Goal: Task Accomplishment & Management: Manage account settings

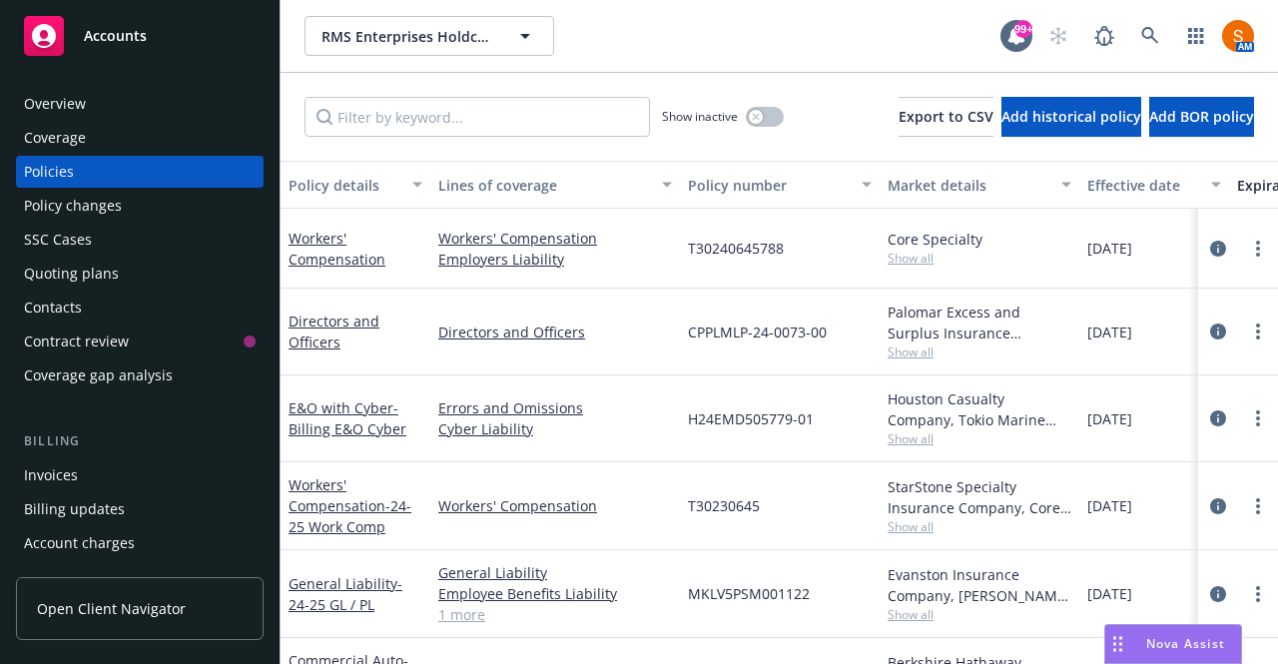
drag, startPoint x: 0, startPoint y: 0, endPoint x: 113, endPoint y: 116, distance: 161.7
click at [113, 116] on div "Overview" at bounding box center [140, 104] width 232 height 32
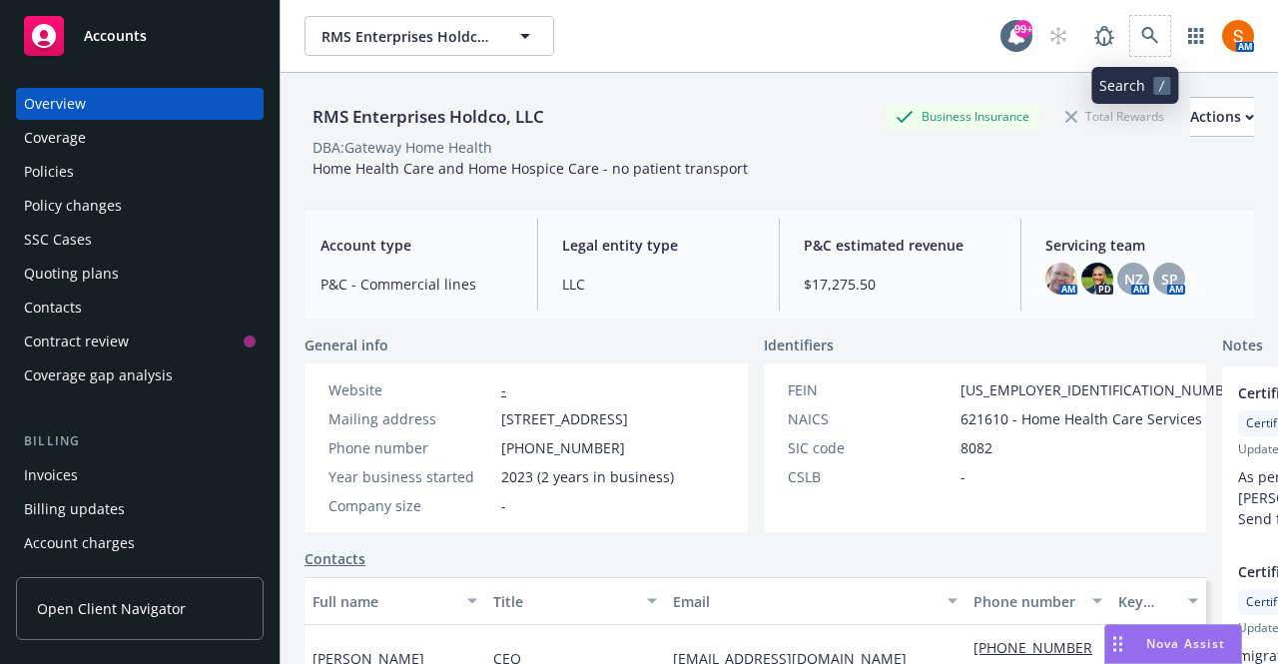
click at [1130, 53] on span at bounding box center [1150, 36] width 40 height 40
click at [1130, 50] on link at bounding box center [1150, 36] width 40 height 40
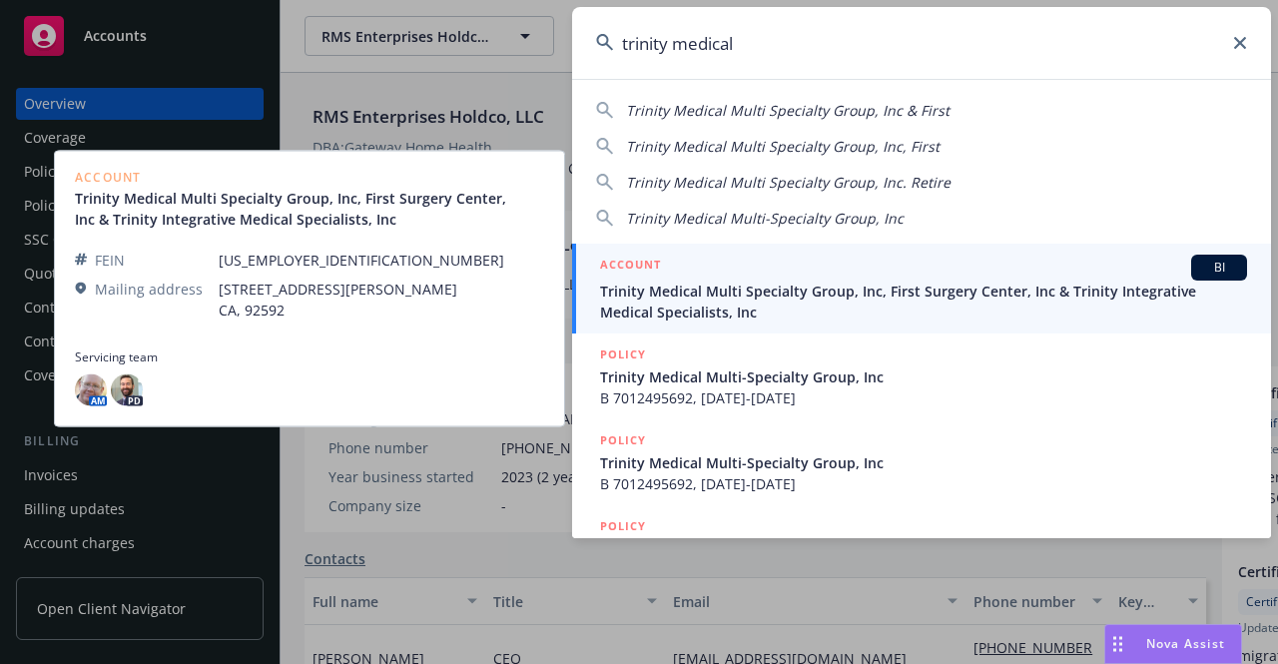
type input "trinity medical"
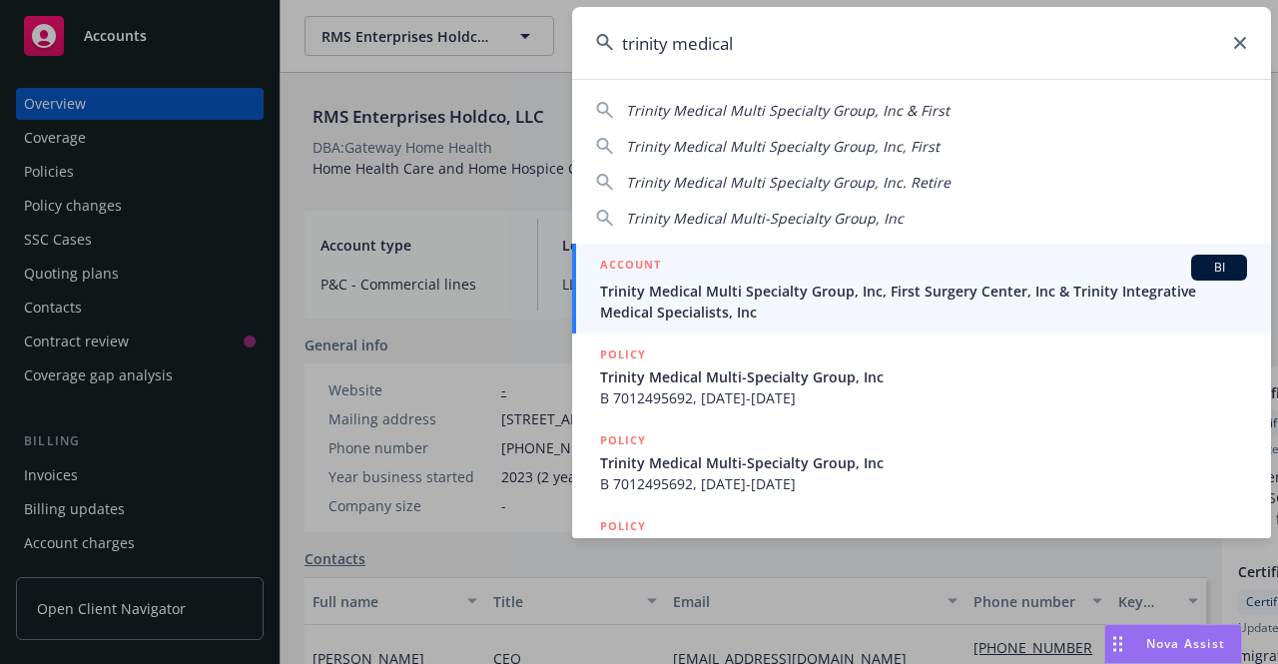
click at [791, 279] on div "ACCOUNT BI" at bounding box center [923, 268] width 647 height 26
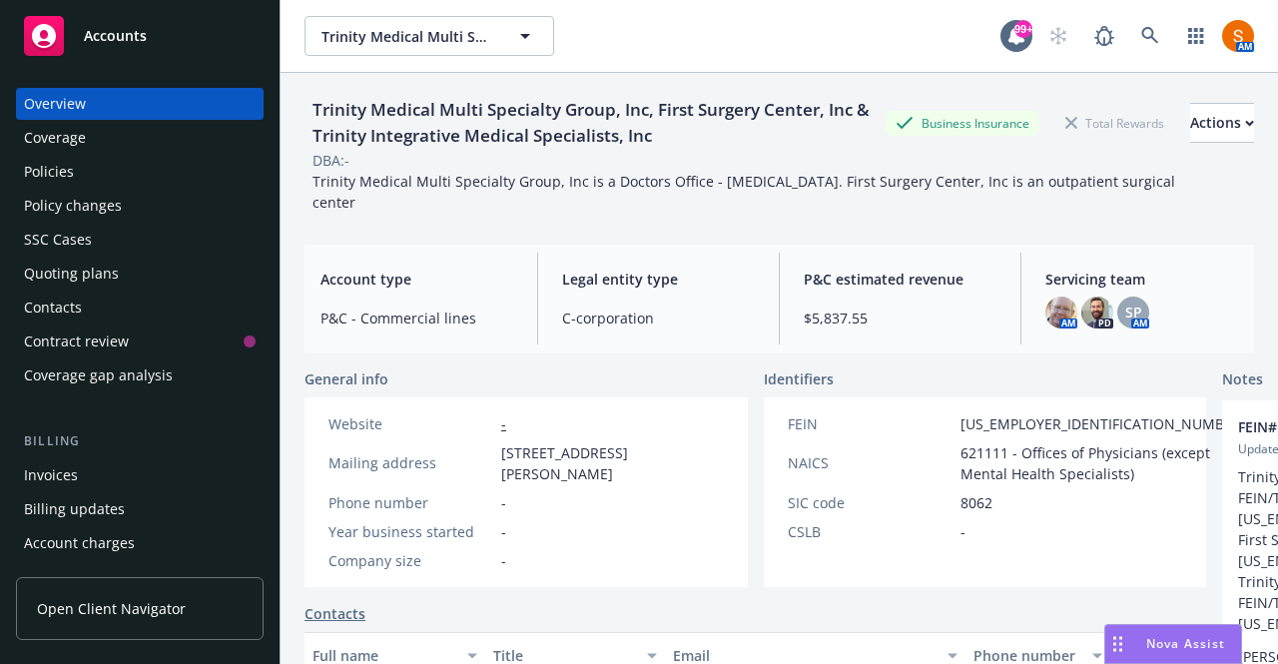
click at [123, 163] on div "Policies" at bounding box center [140, 172] width 232 height 32
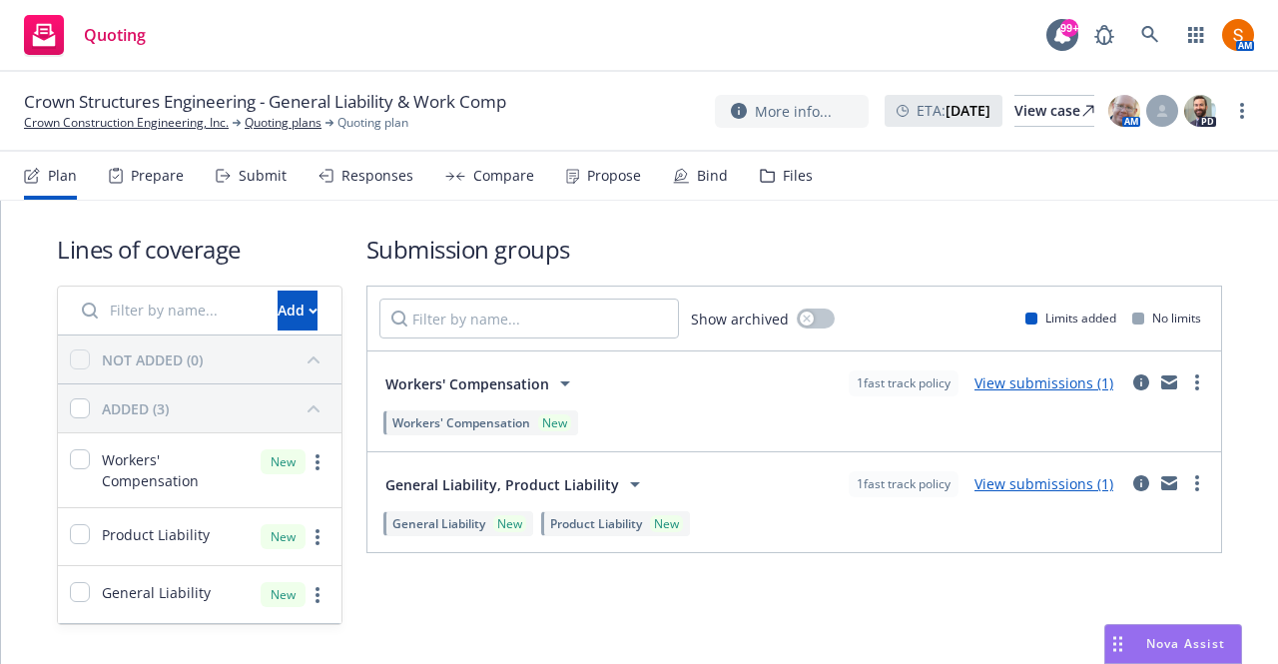
click at [689, 164] on div "Bind" at bounding box center [700, 176] width 55 height 48
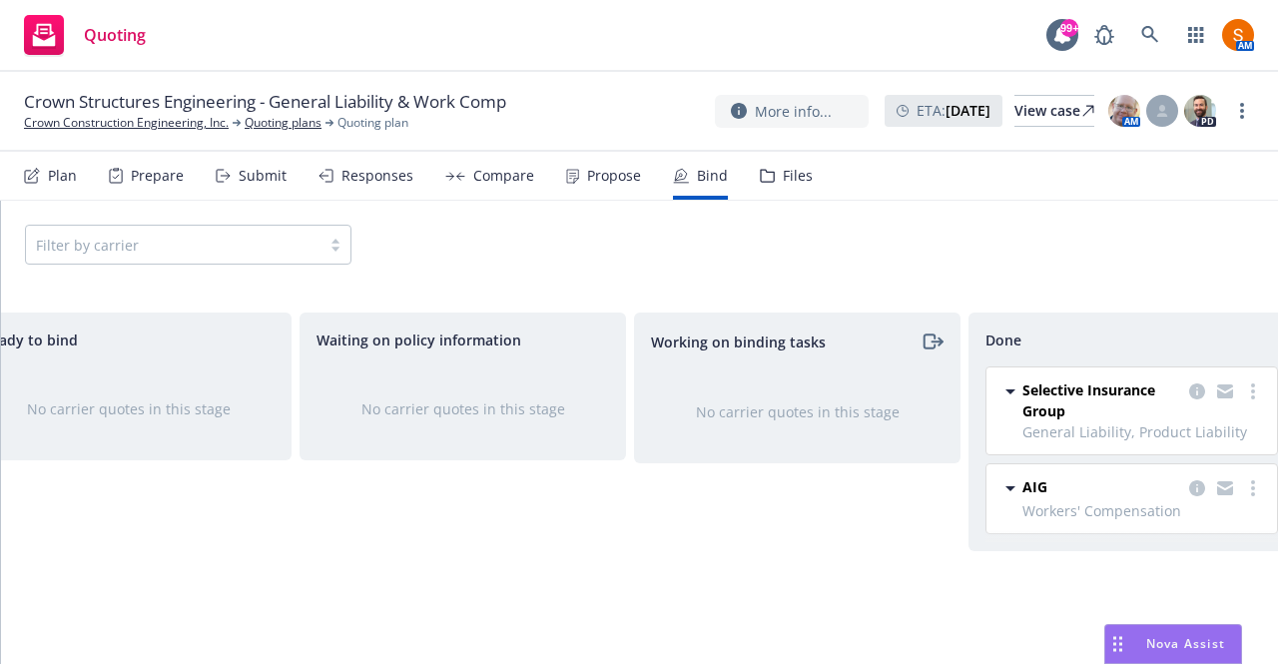
scroll to position [0, 435]
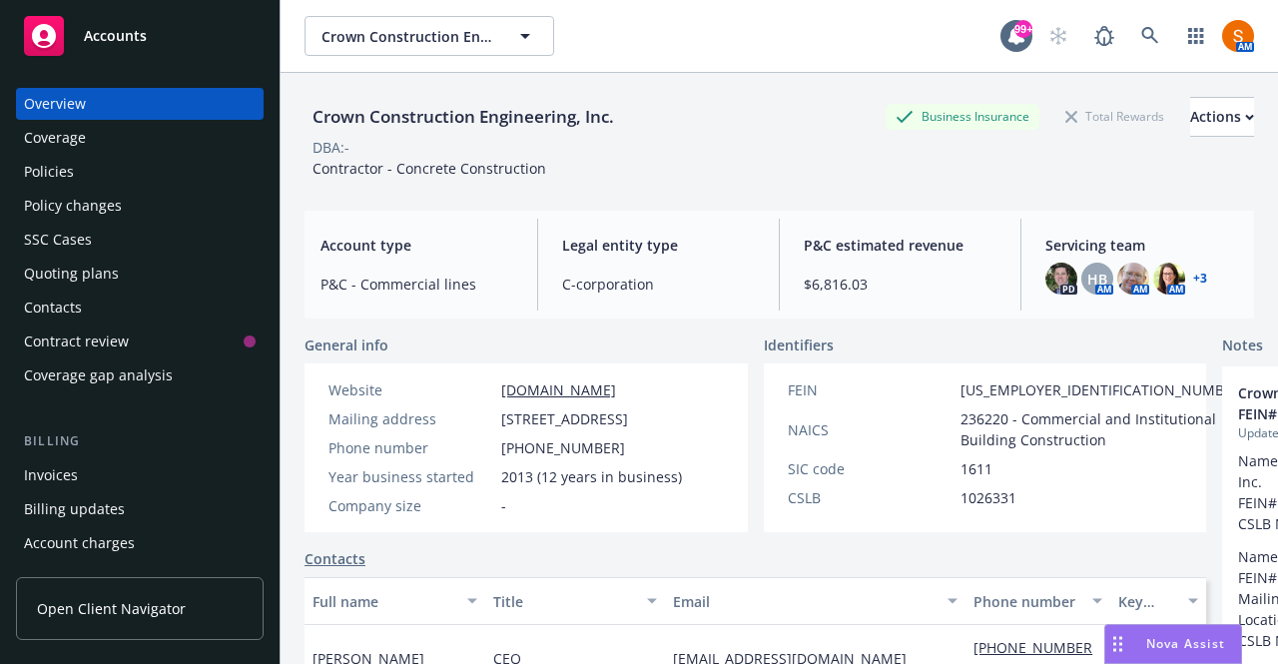
click at [158, 169] on div "Policies" at bounding box center [140, 172] width 232 height 32
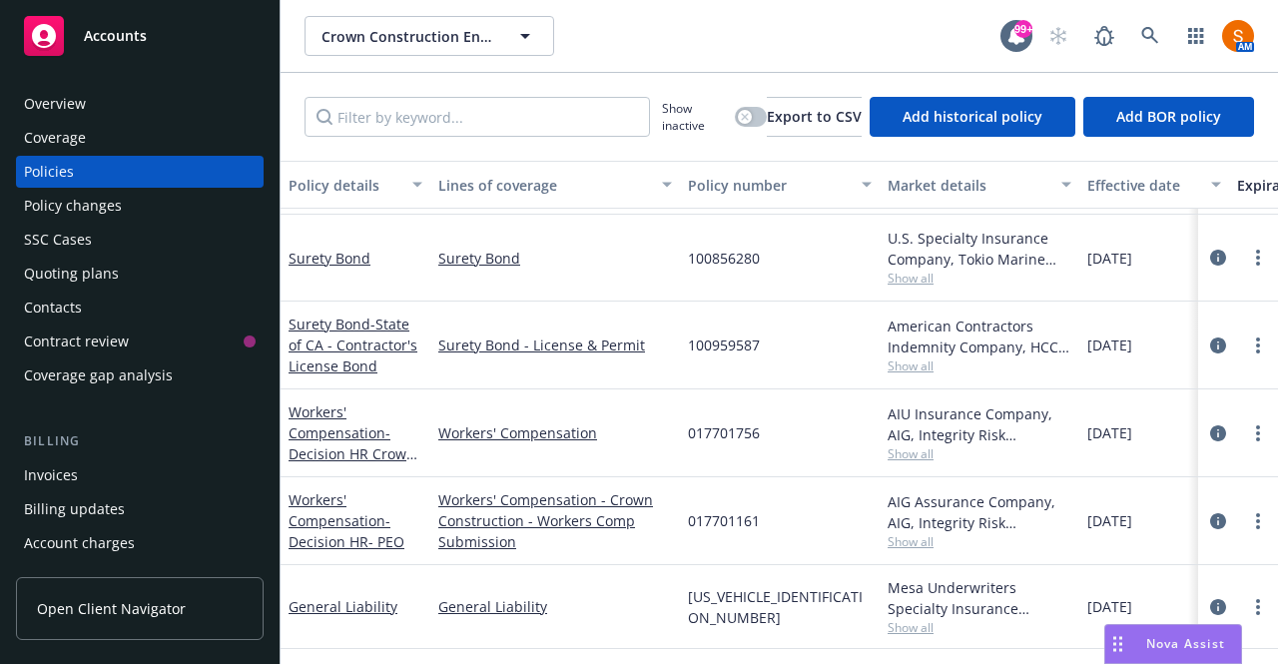
scroll to position [254, 0]
click at [1210, 509] on link "circleInformation" at bounding box center [1218, 521] width 24 height 24
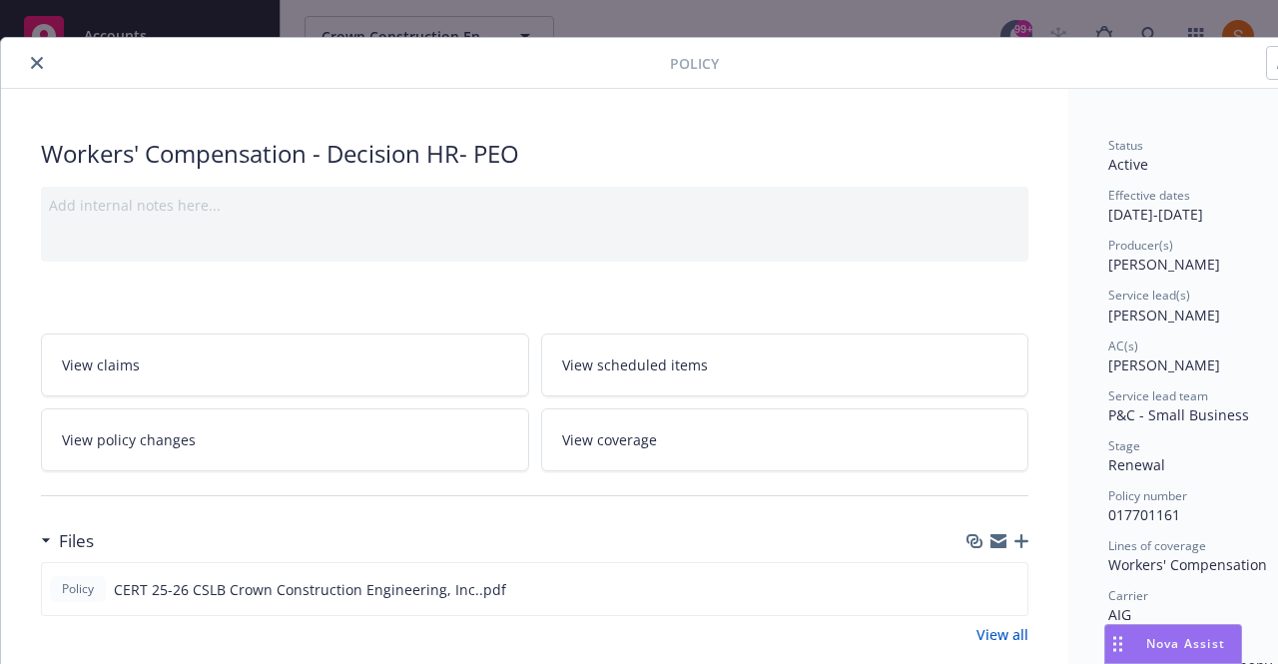
scroll to position [28, 0]
click at [28, 57] on button "close" at bounding box center [37, 62] width 24 height 24
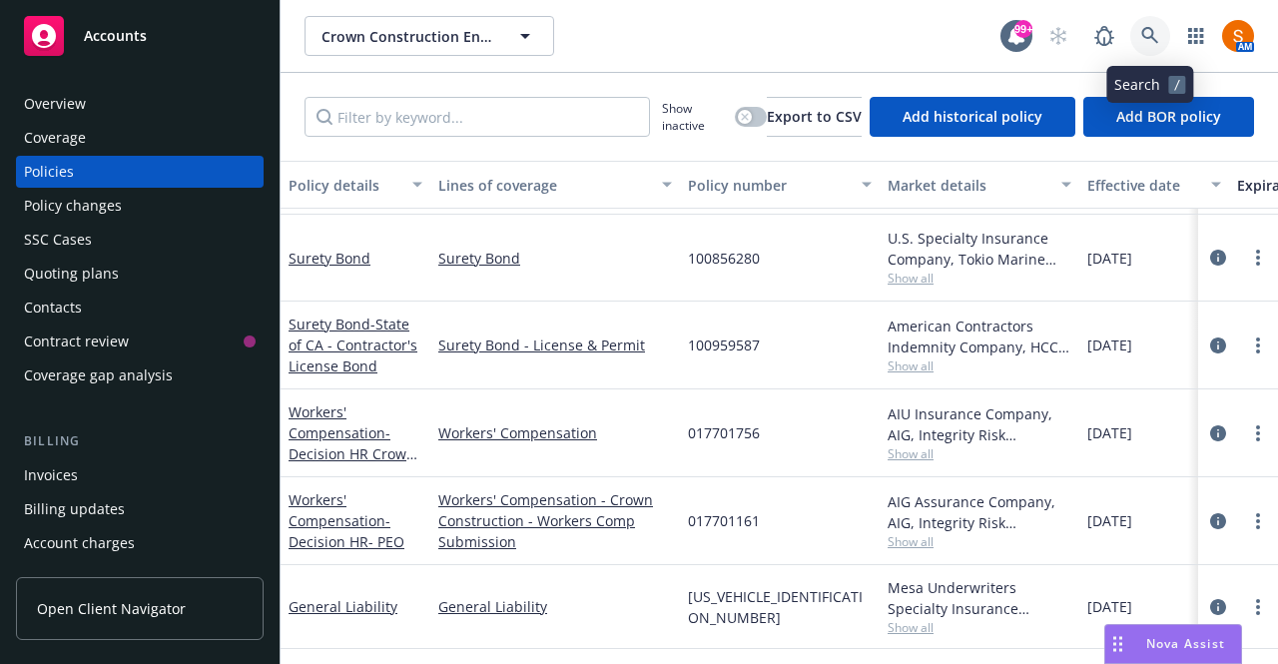
click at [1155, 30] on icon at bounding box center [1150, 36] width 18 height 18
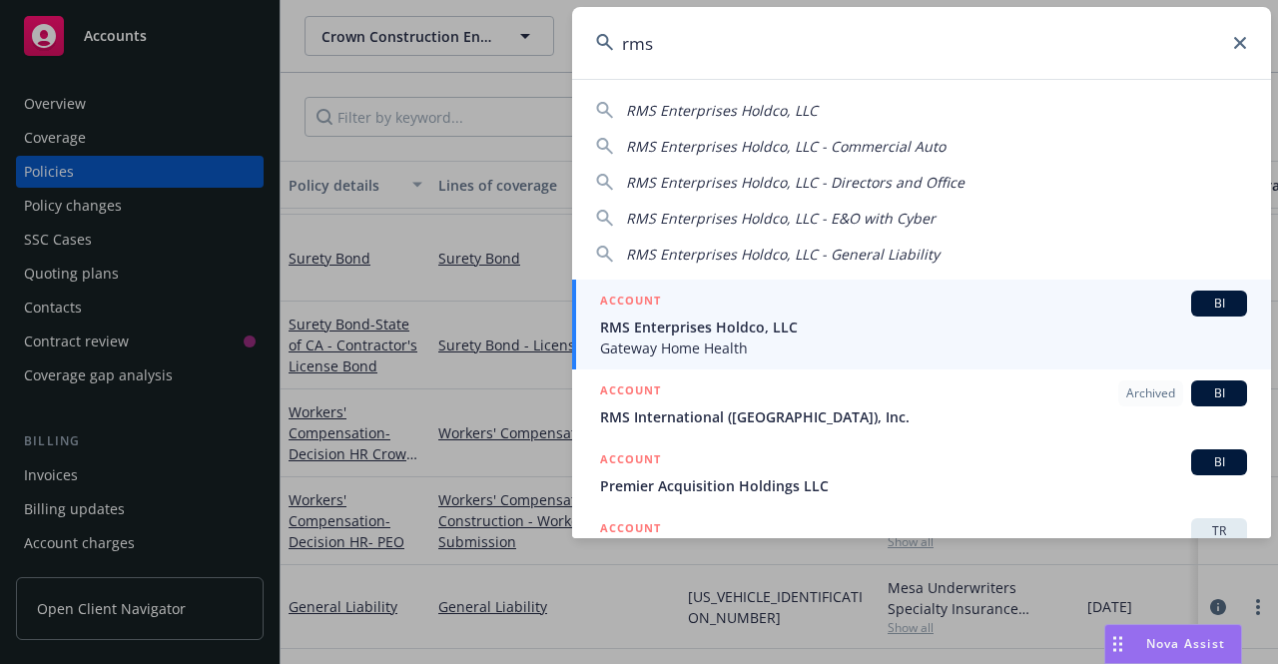
type input "rms"
click at [763, 311] on div "ACCOUNT BI" at bounding box center [923, 304] width 647 height 26
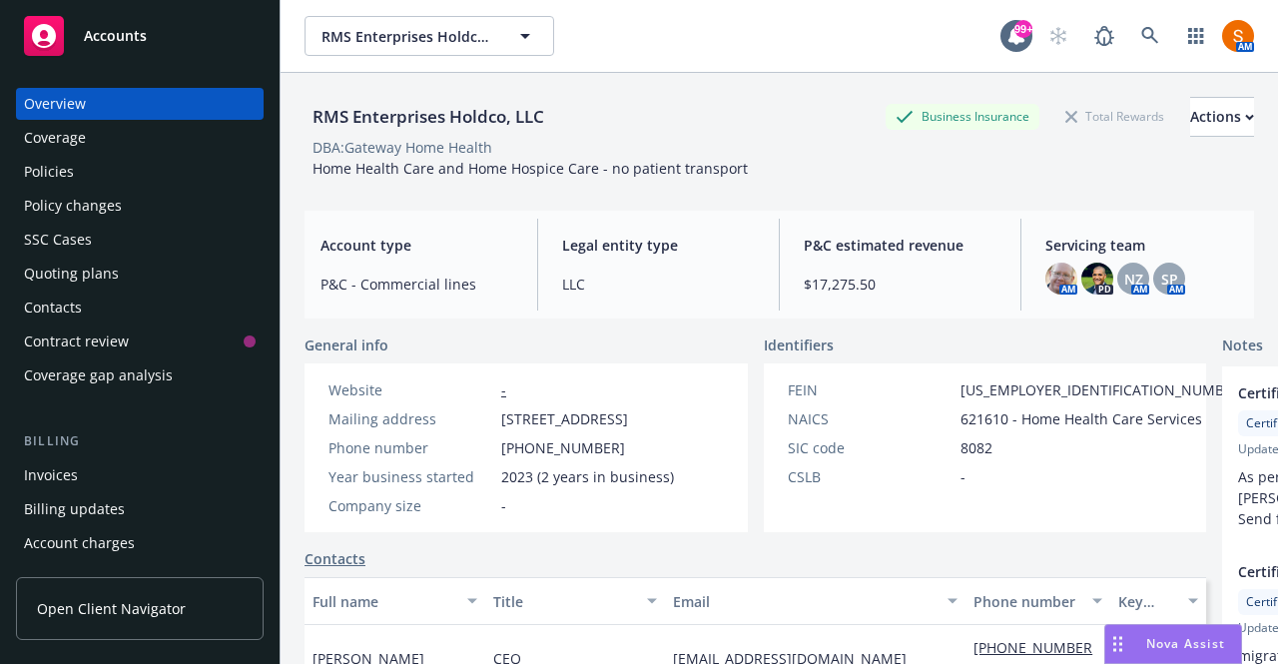
click at [88, 175] on div "Policies" at bounding box center [140, 172] width 232 height 32
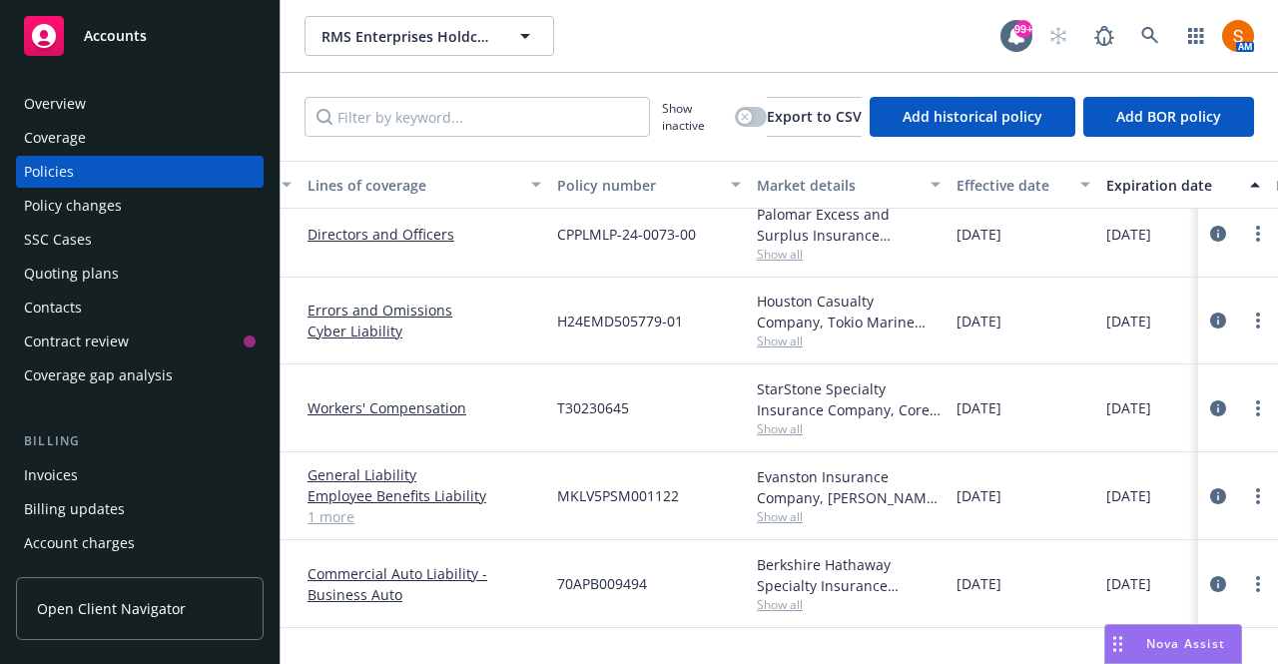
scroll to position [116, 457]
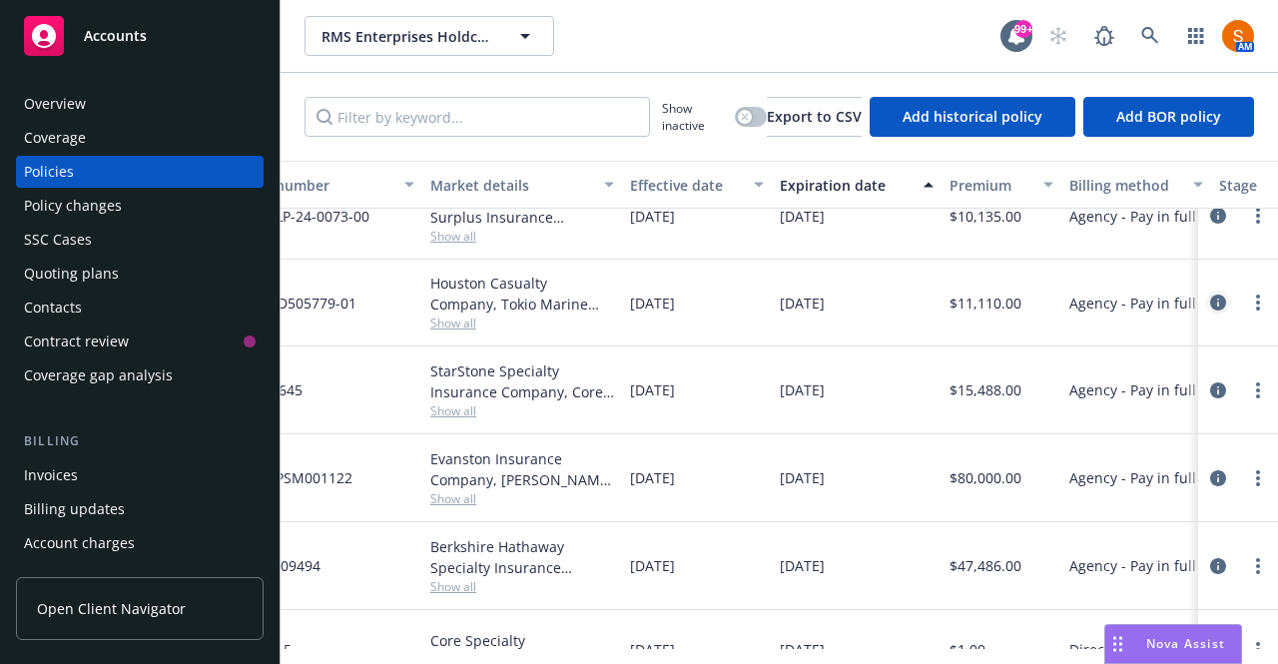
click at [1210, 303] on icon "circleInformation" at bounding box center [1218, 302] width 16 height 16
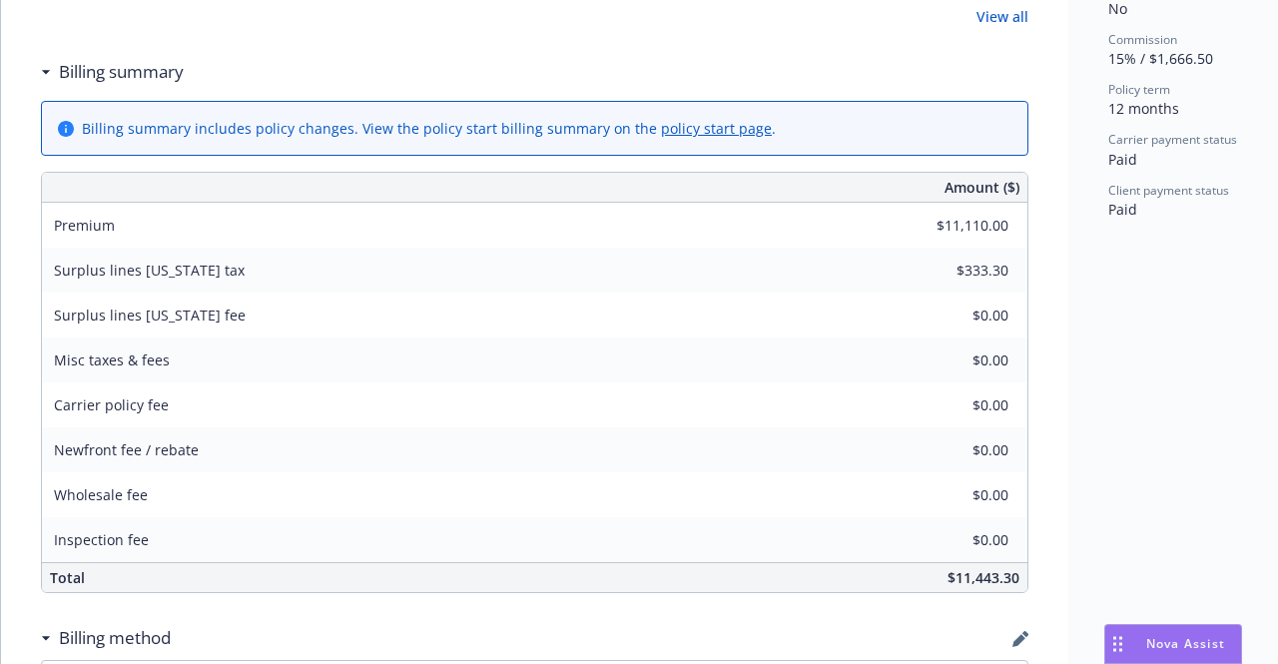
scroll to position [905, 0]
click at [997, 569] on span "$11,443.30" at bounding box center [983, 576] width 72 height 19
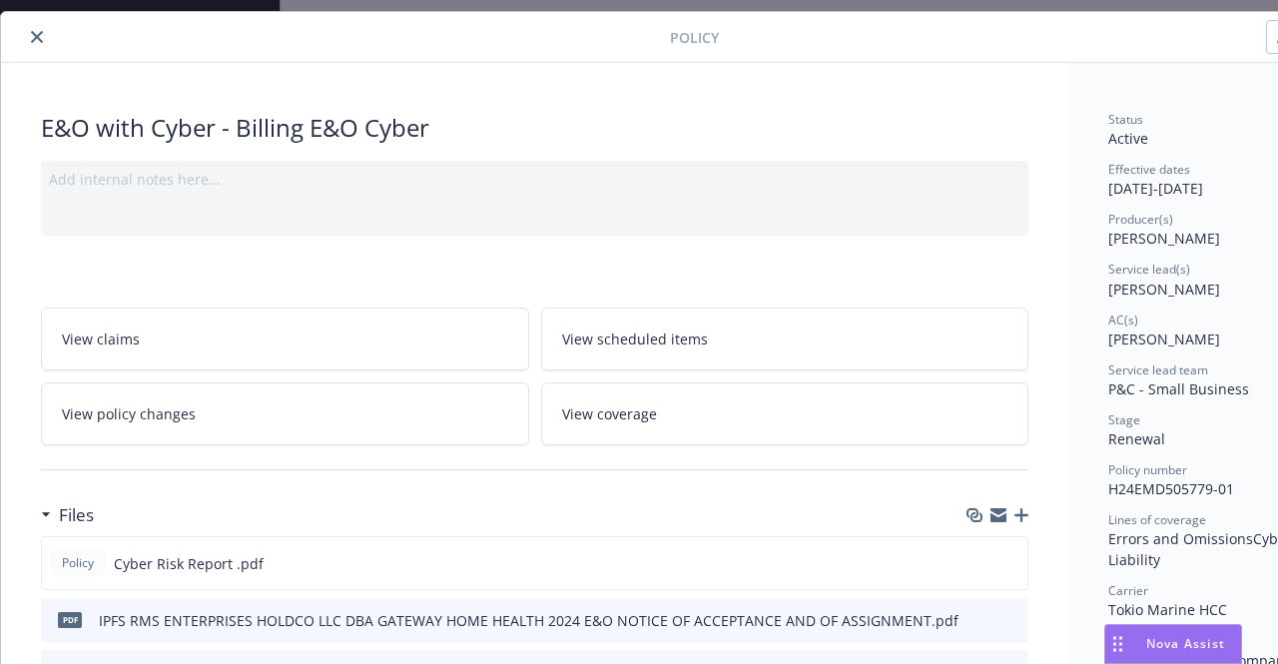
scroll to position [0, 0]
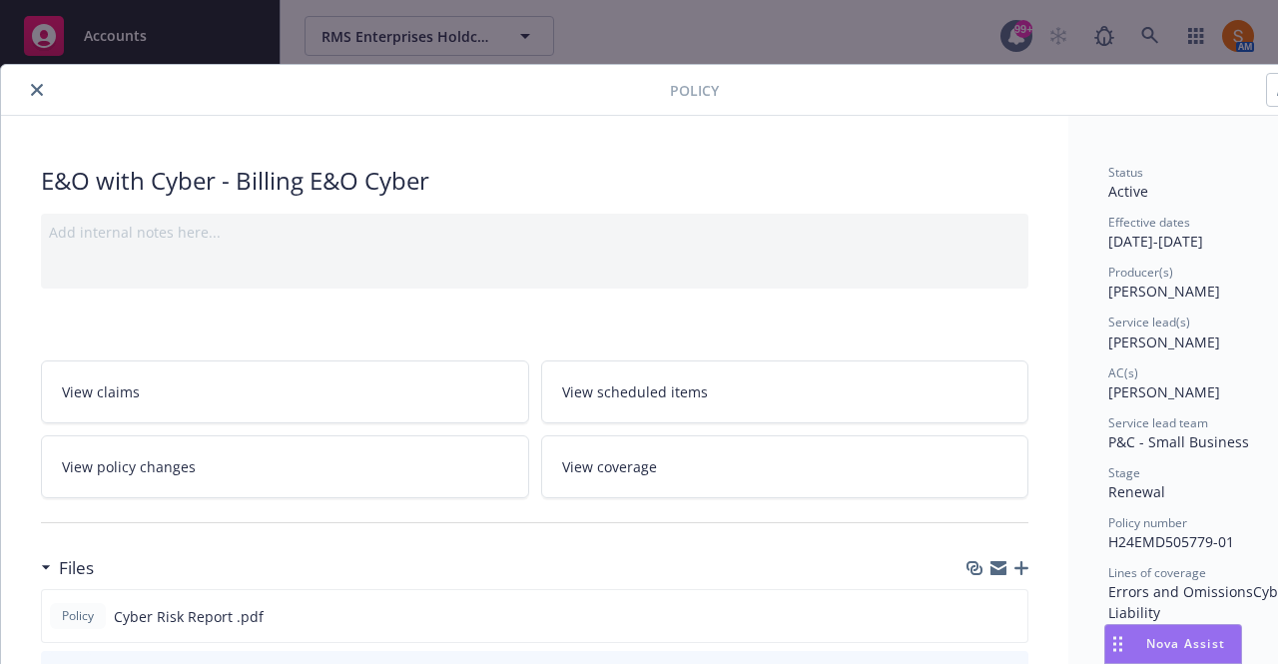
click at [39, 86] on icon "close" at bounding box center [37, 90] width 12 height 12
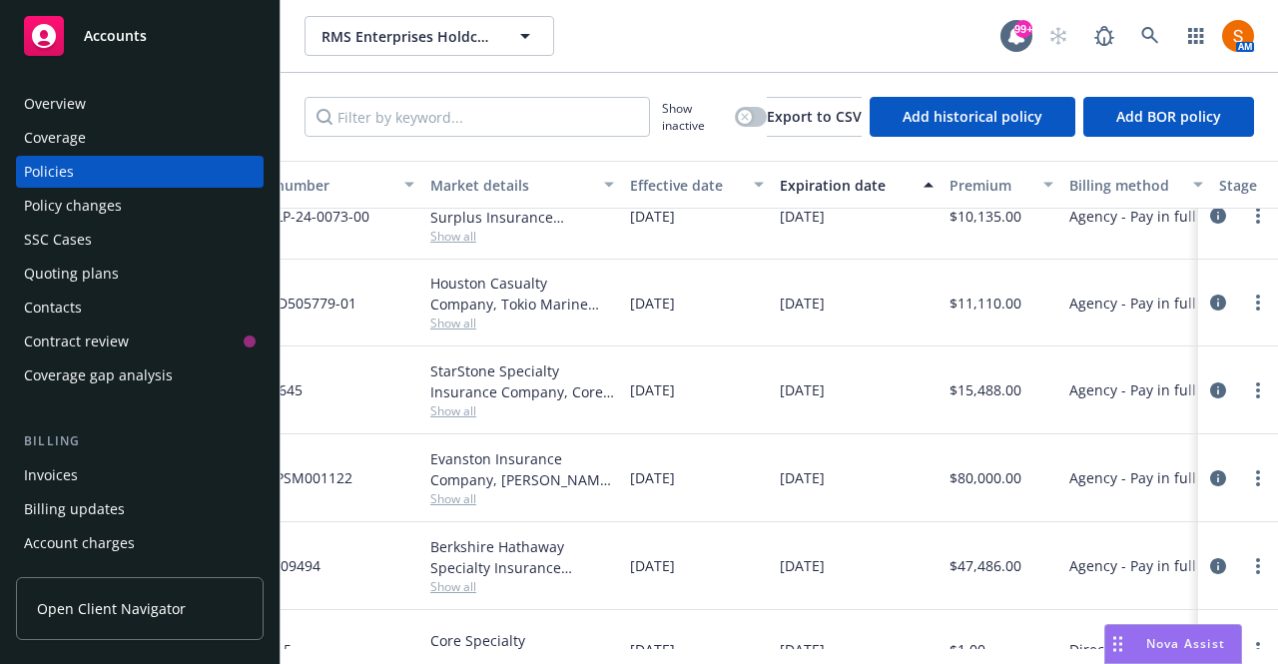
click at [109, 111] on div "Overview" at bounding box center [140, 104] width 232 height 32
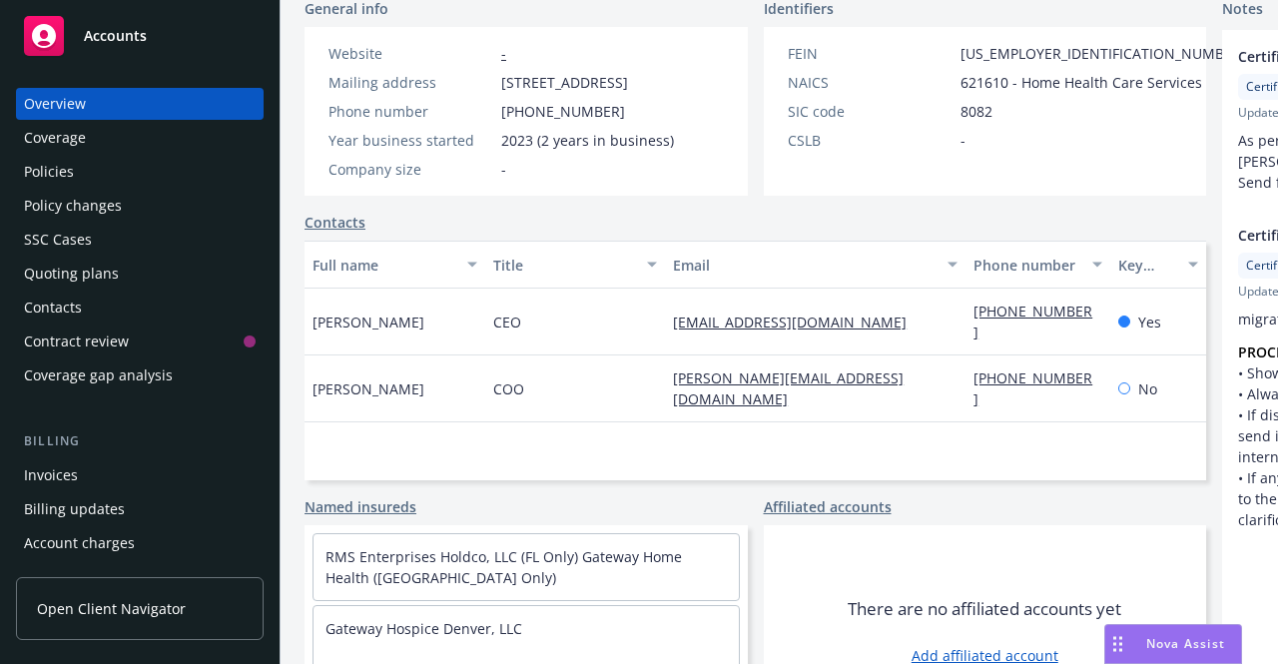
scroll to position [337, 0]
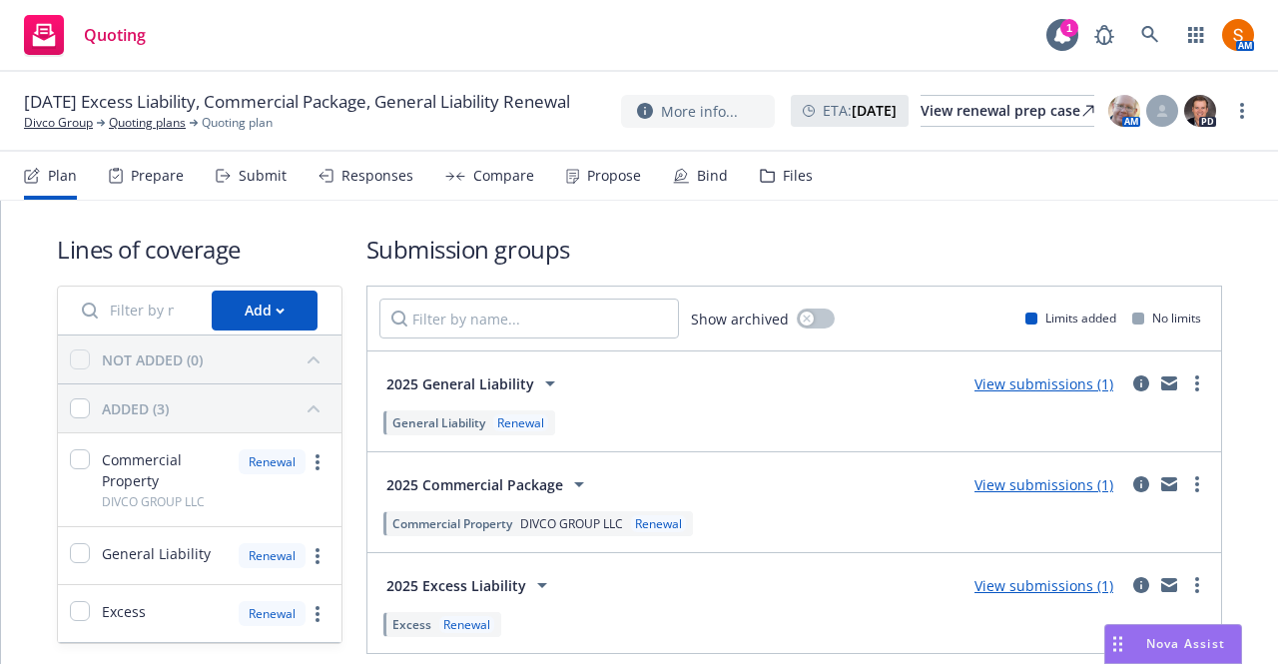
click at [523, 184] on div "Compare" at bounding box center [503, 176] width 61 height 16
click at [631, 181] on div "Propose" at bounding box center [614, 176] width 54 height 16
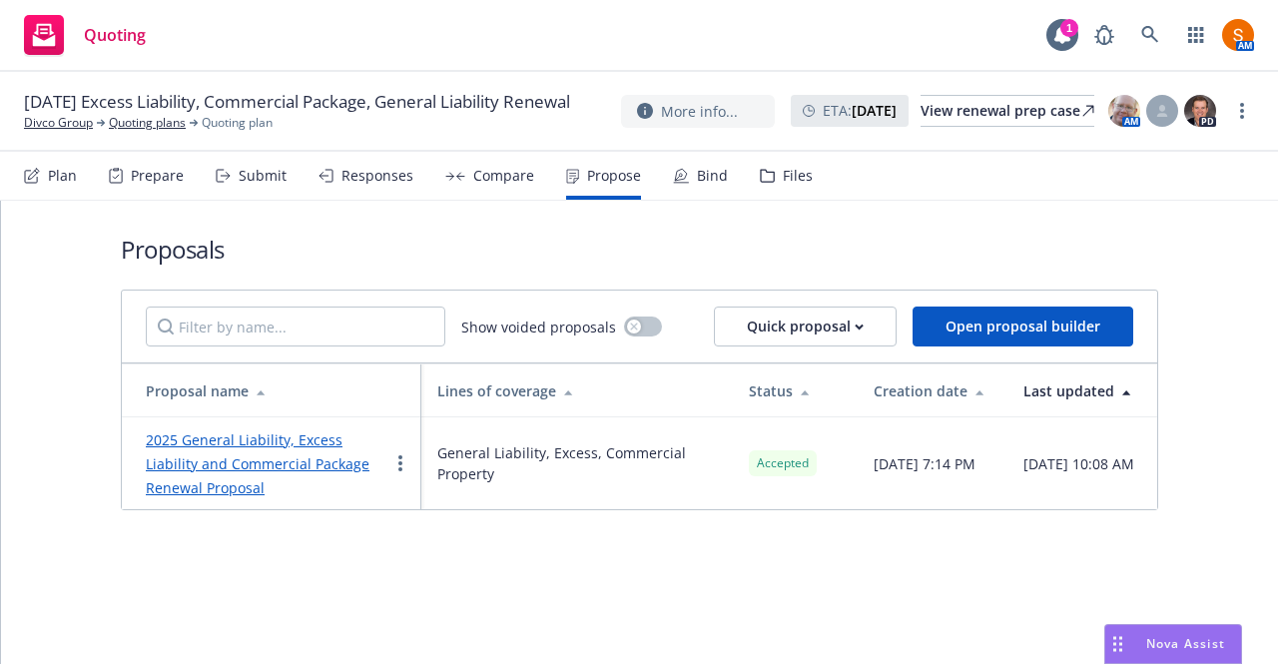
click at [685, 179] on div "Bind" at bounding box center [700, 176] width 55 height 48
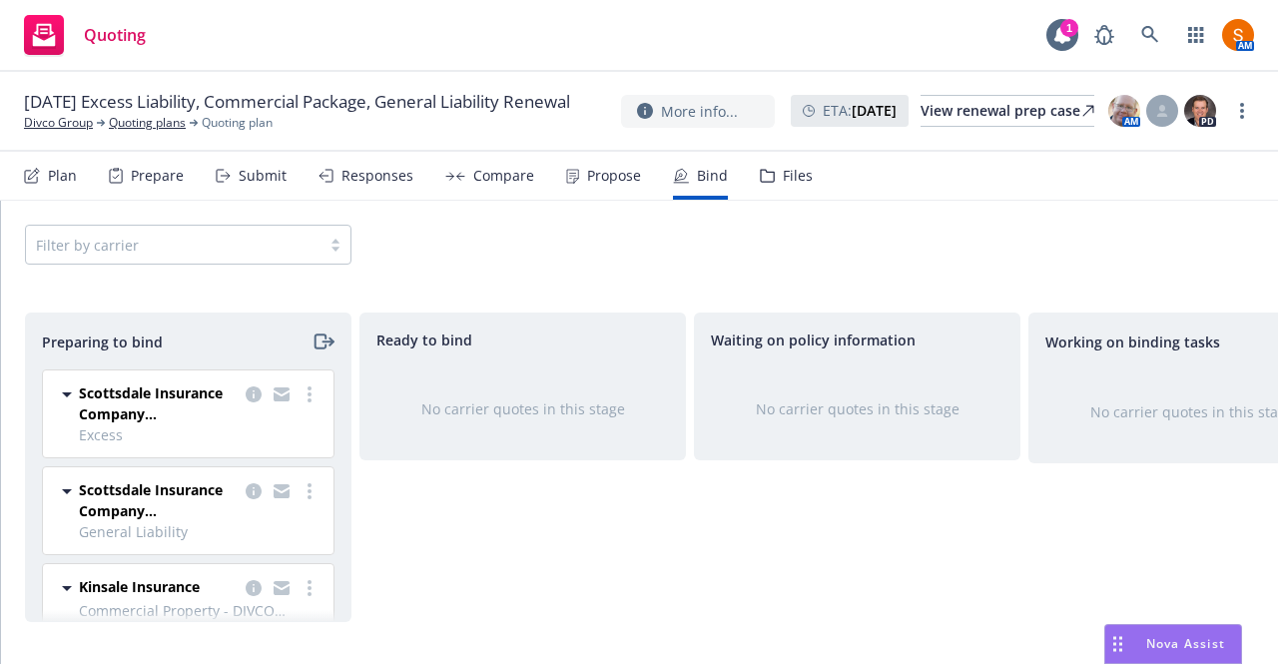
click at [599, 183] on div "Propose" at bounding box center [614, 176] width 54 height 16
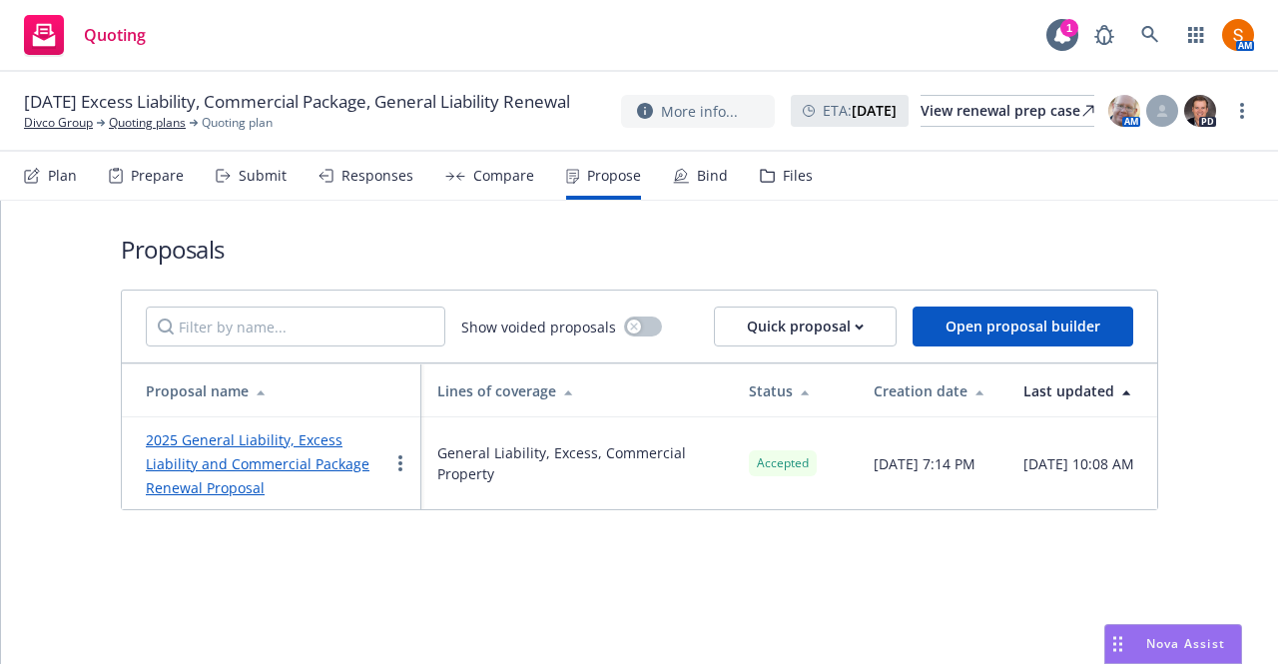
click at [705, 184] on div "Bind" at bounding box center [712, 176] width 31 height 16
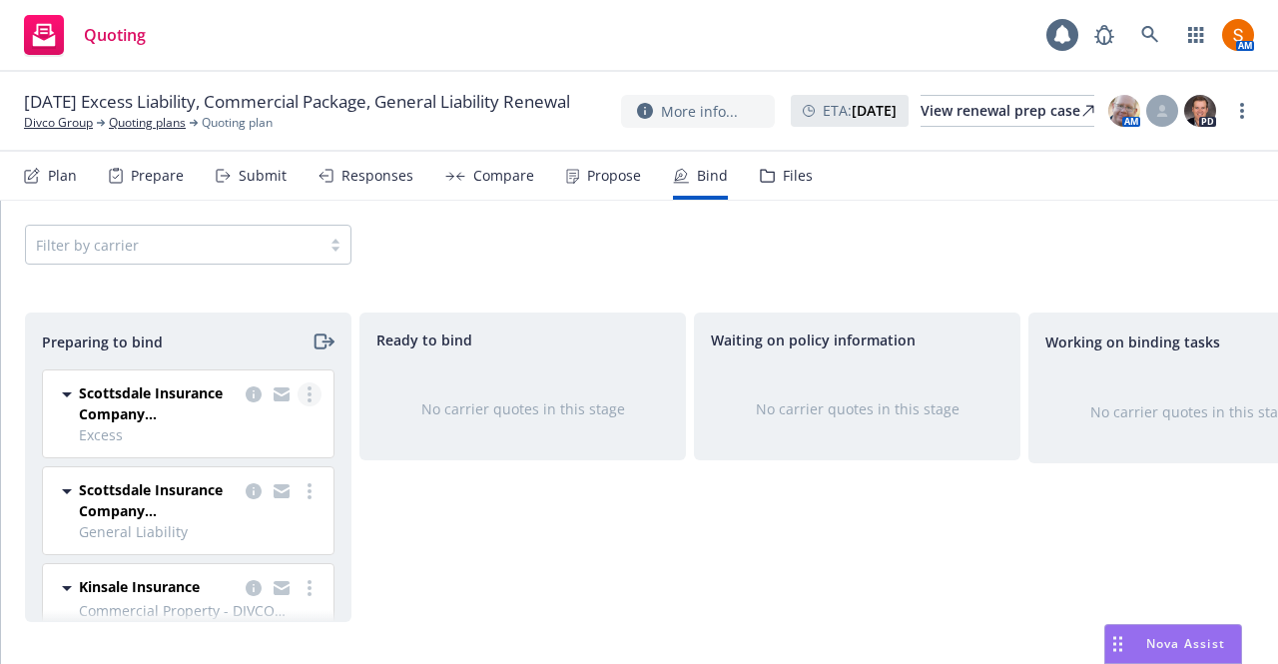
click at [297, 387] on link "more" at bounding box center [309, 394] width 24 height 24
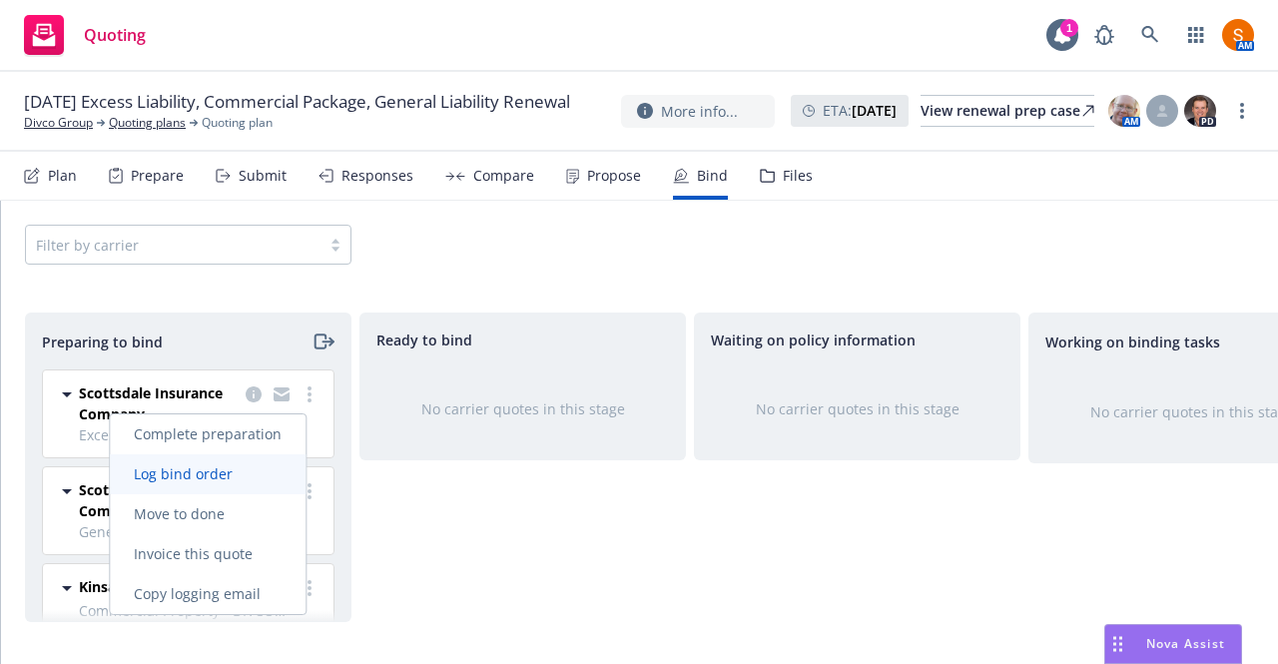
click at [230, 484] on link "Log bind order" at bounding box center [208, 474] width 196 height 40
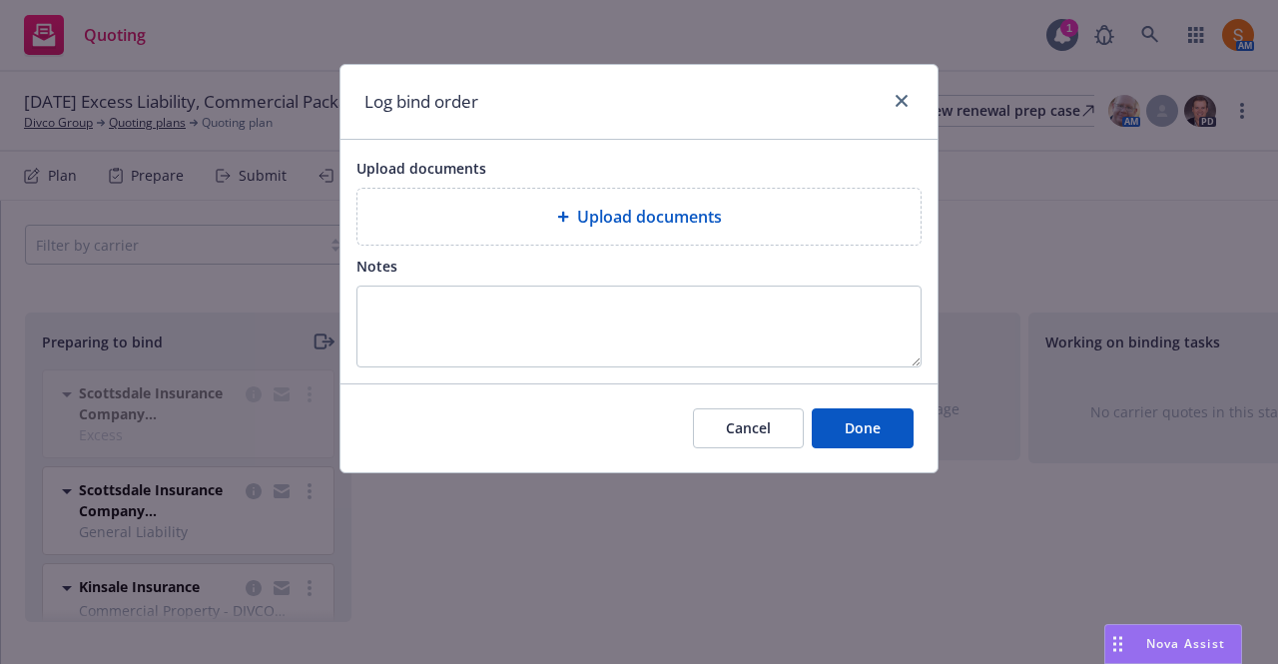
click at [625, 236] on div "Upload documents" at bounding box center [638, 217] width 563 height 56
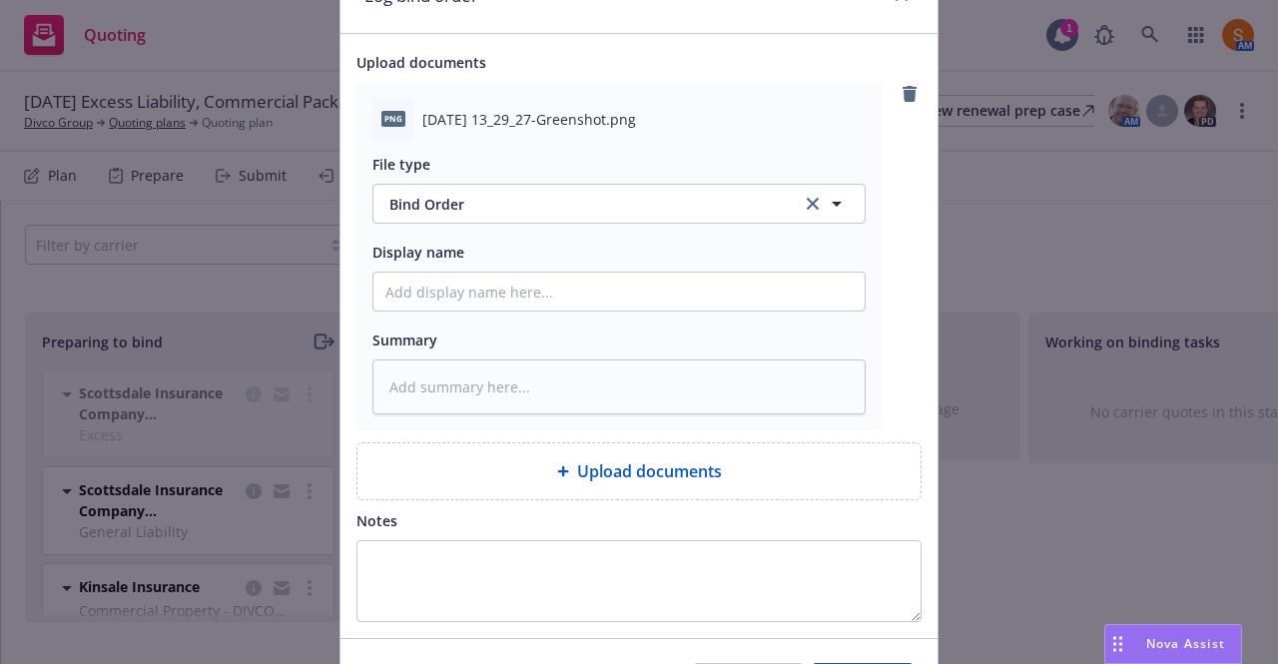
scroll to position [231, 0]
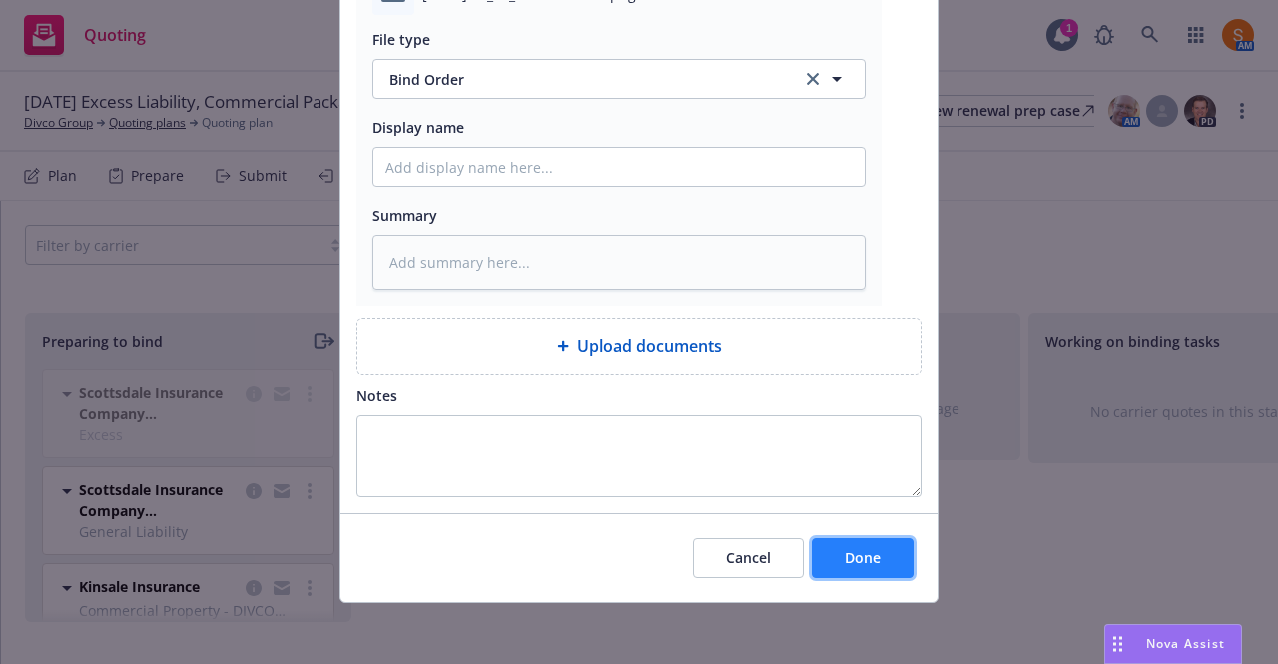
click at [851, 552] on span "Done" at bounding box center [863, 557] width 36 height 19
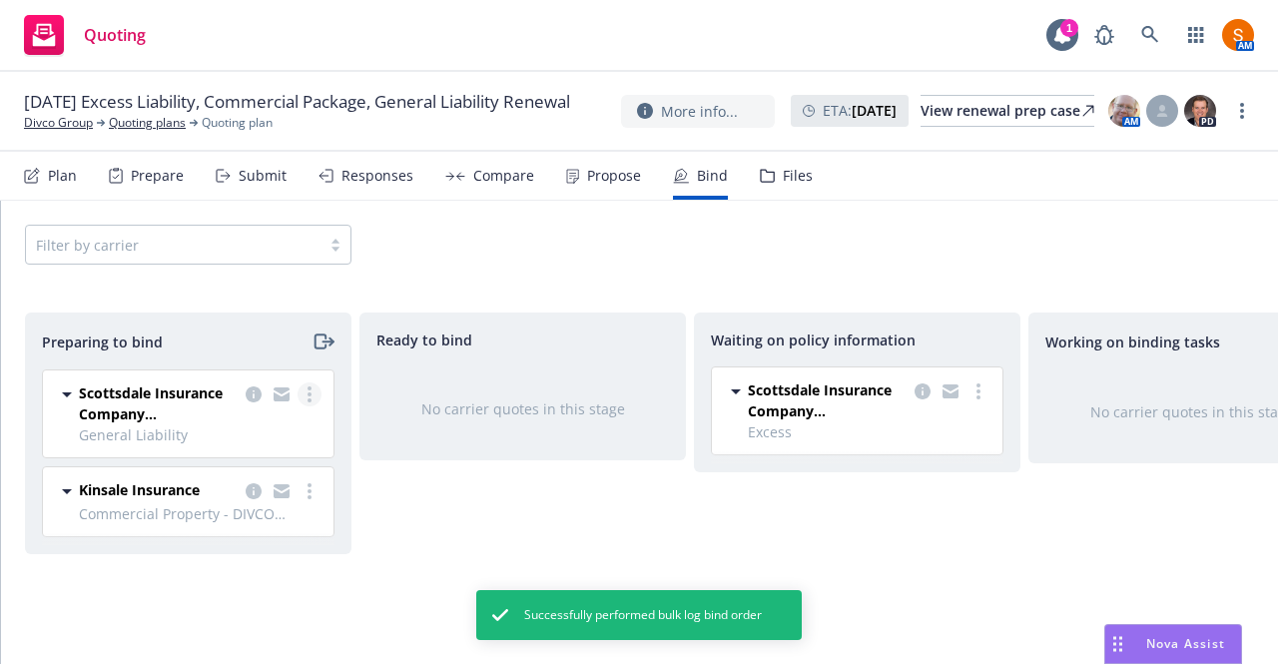
click at [311, 400] on icon "more" at bounding box center [309, 394] width 4 height 16
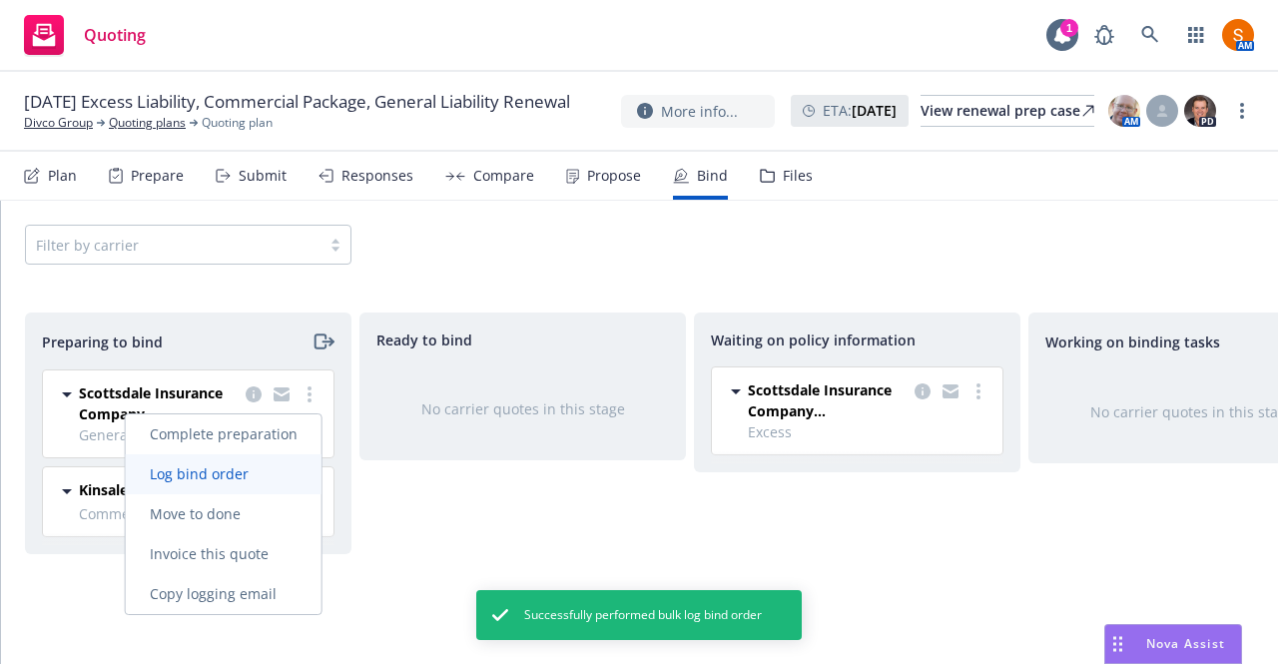
click at [252, 476] on span "Log bind order" at bounding box center [199, 473] width 147 height 19
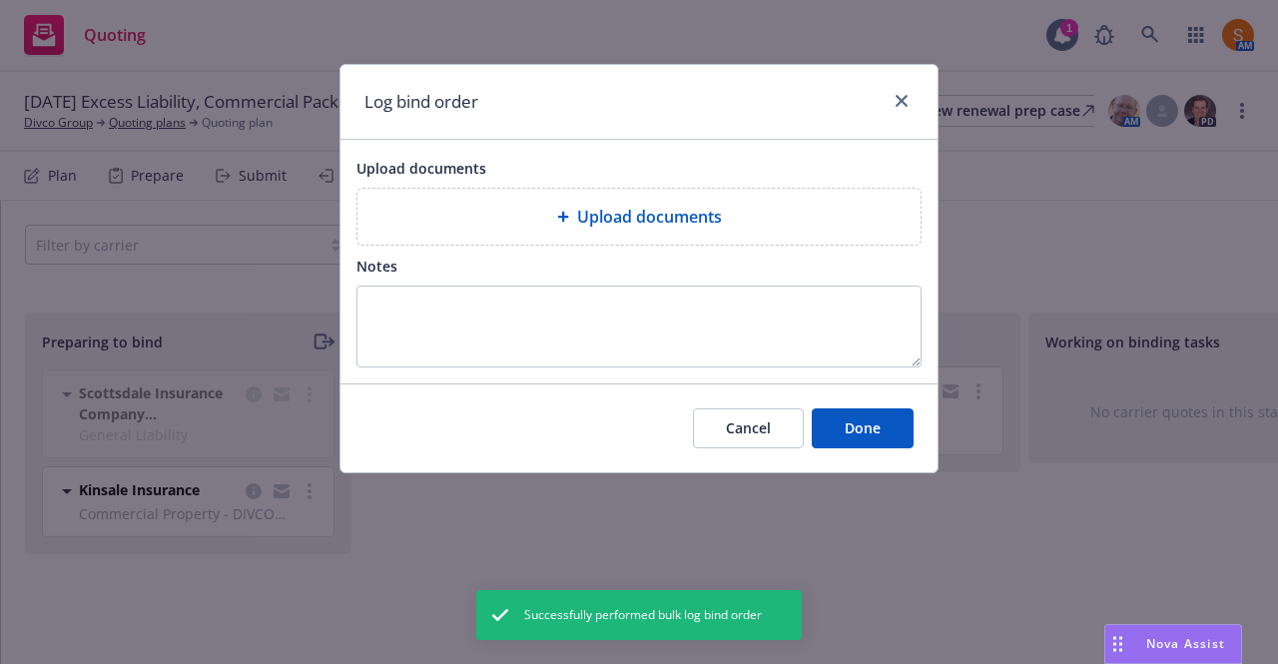
click at [726, 225] on div "Upload documents" at bounding box center [638, 217] width 531 height 24
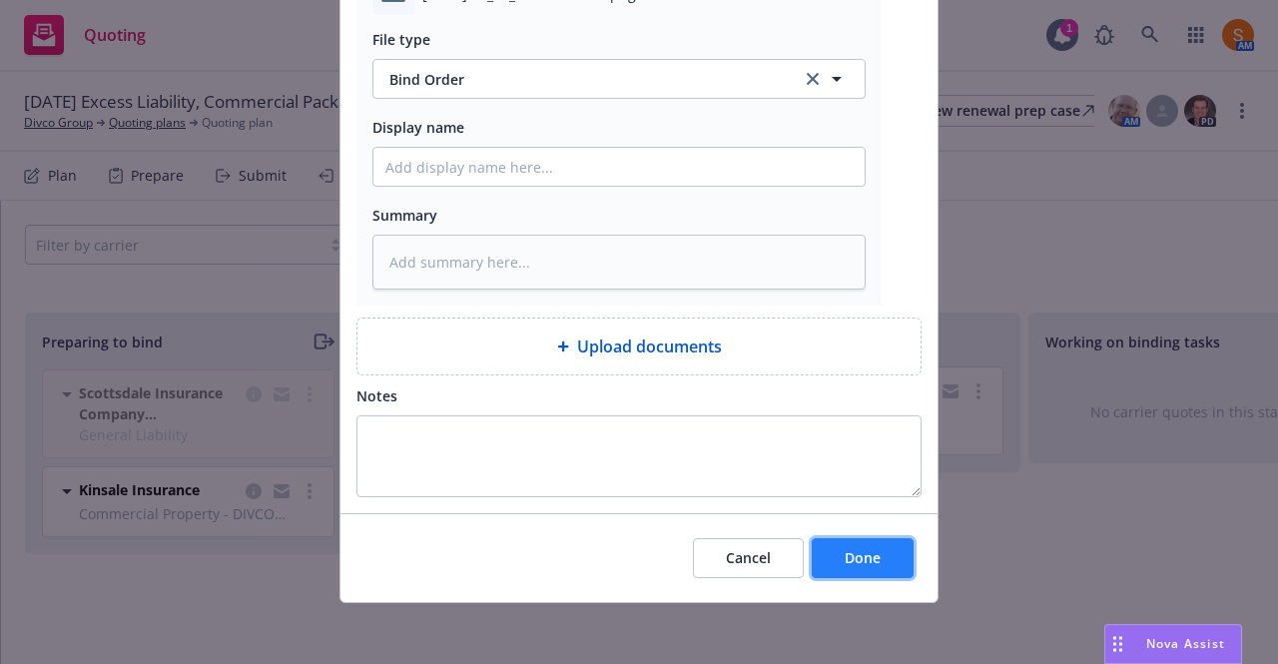
click at [849, 558] on span "Done" at bounding box center [863, 557] width 36 height 19
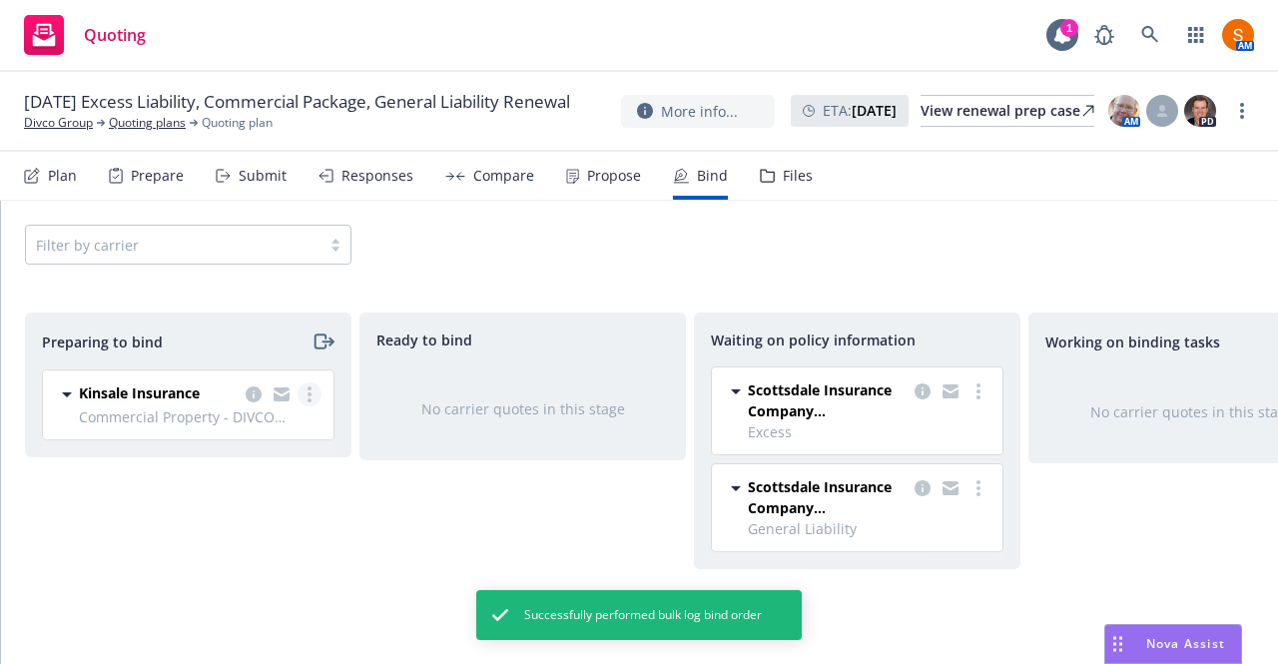
click at [307, 394] on icon "more" at bounding box center [309, 394] width 4 height 16
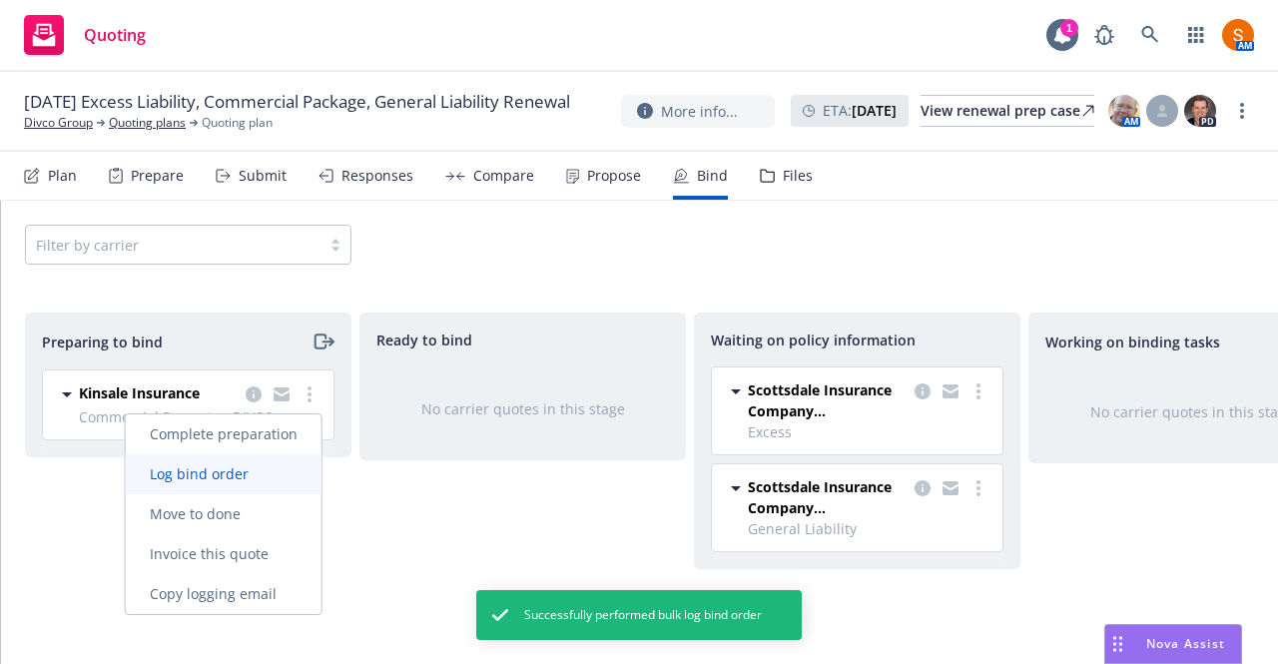
click at [263, 481] on span "Log bind order" at bounding box center [199, 473] width 147 height 19
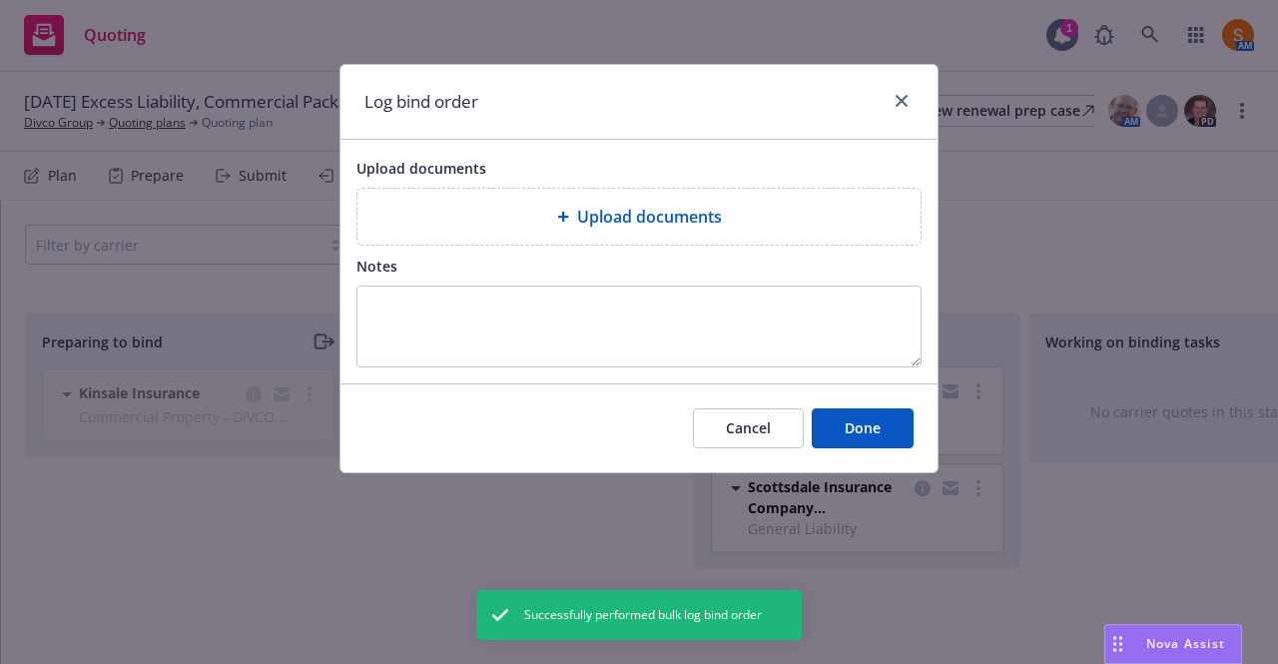
click at [685, 193] on div "Upload documents" at bounding box center [638, 217] width 563 height 56
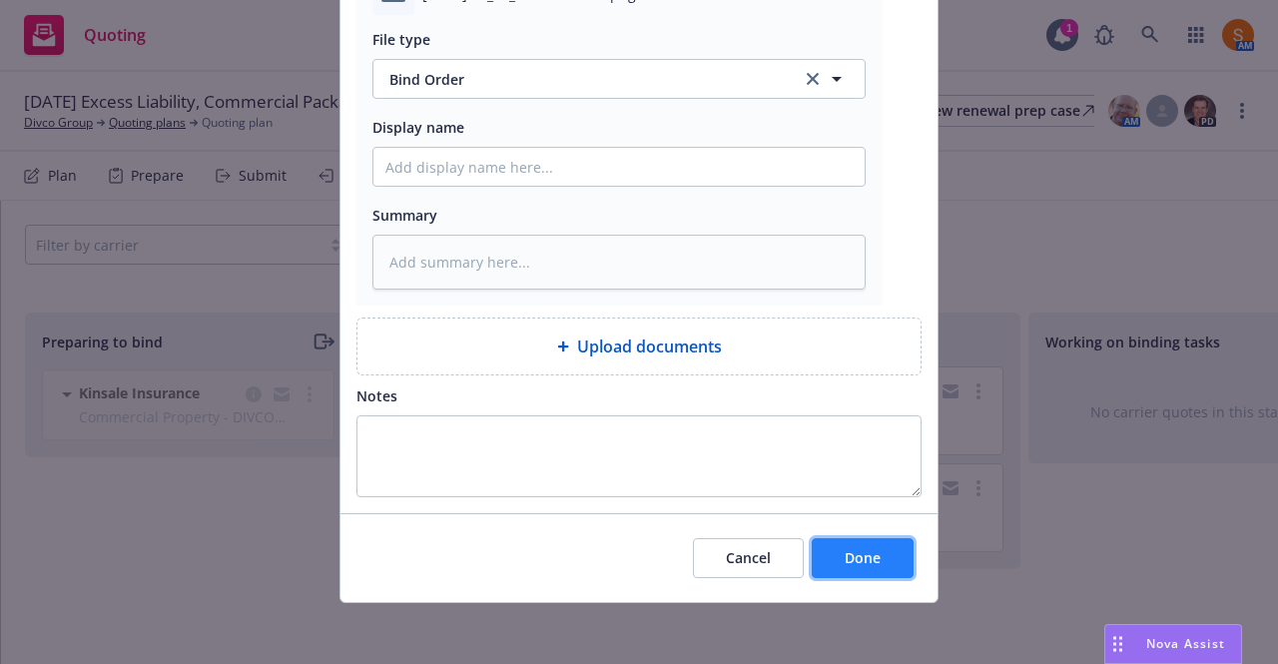
click at [860, 548] on span "Done" at bounding box center [863, 557] width 36 height 19
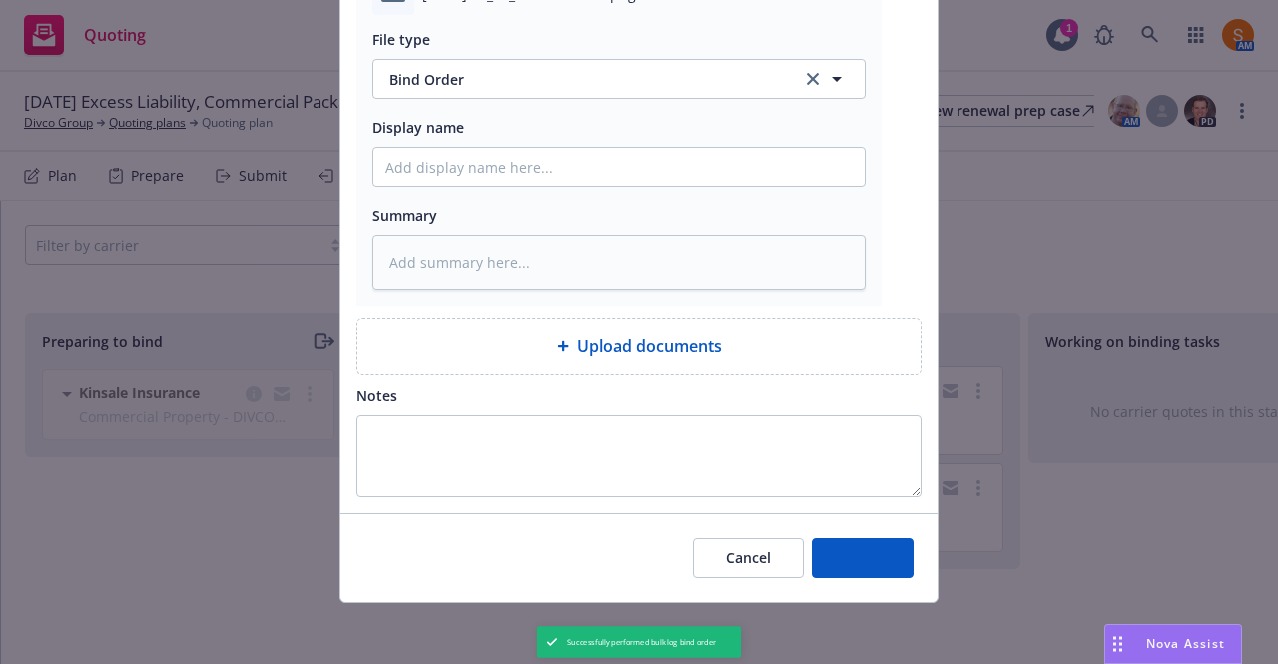
type textarea "x"
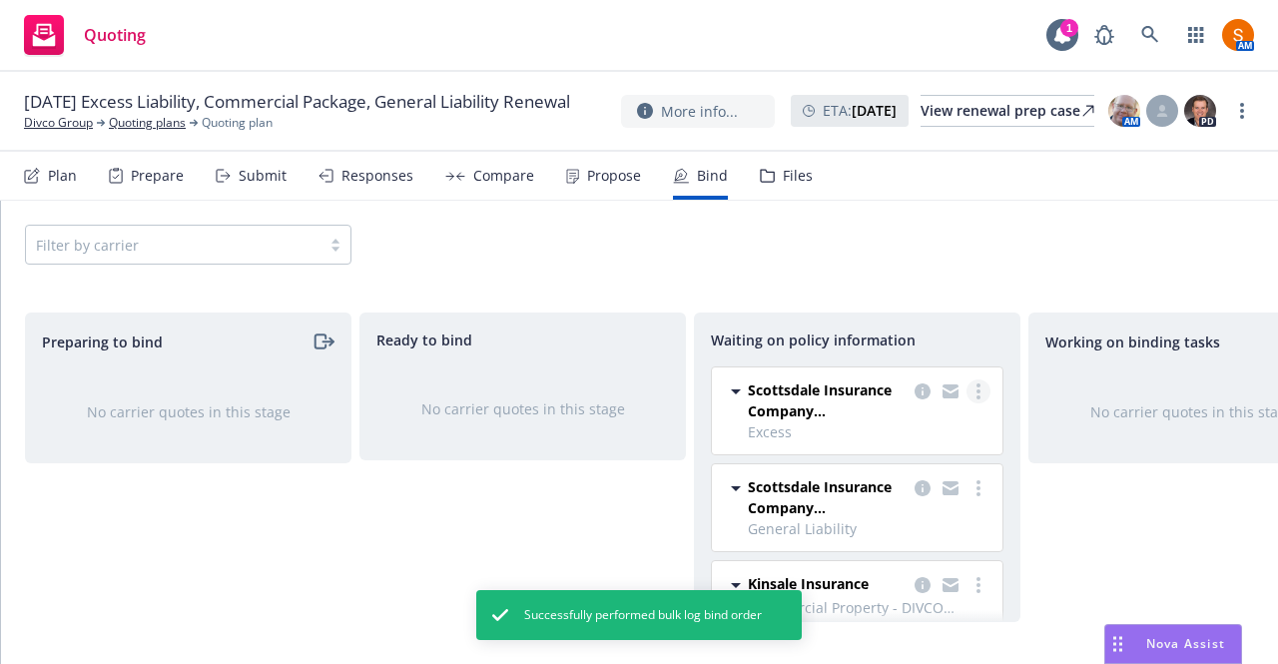
click at [968, 387] on link "more" at bounding box center [978, 391] width 24 height 24
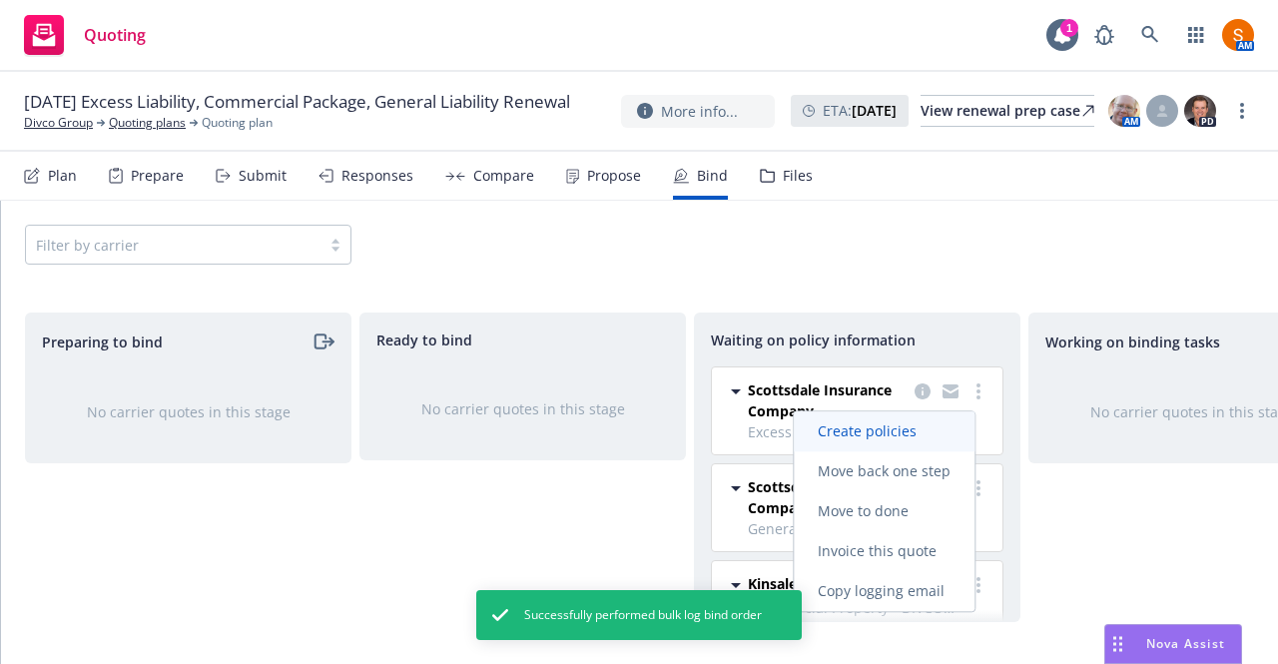
click at [894, 433] on span "Create policies" at bounding box center [867, 430] width 147 height 19
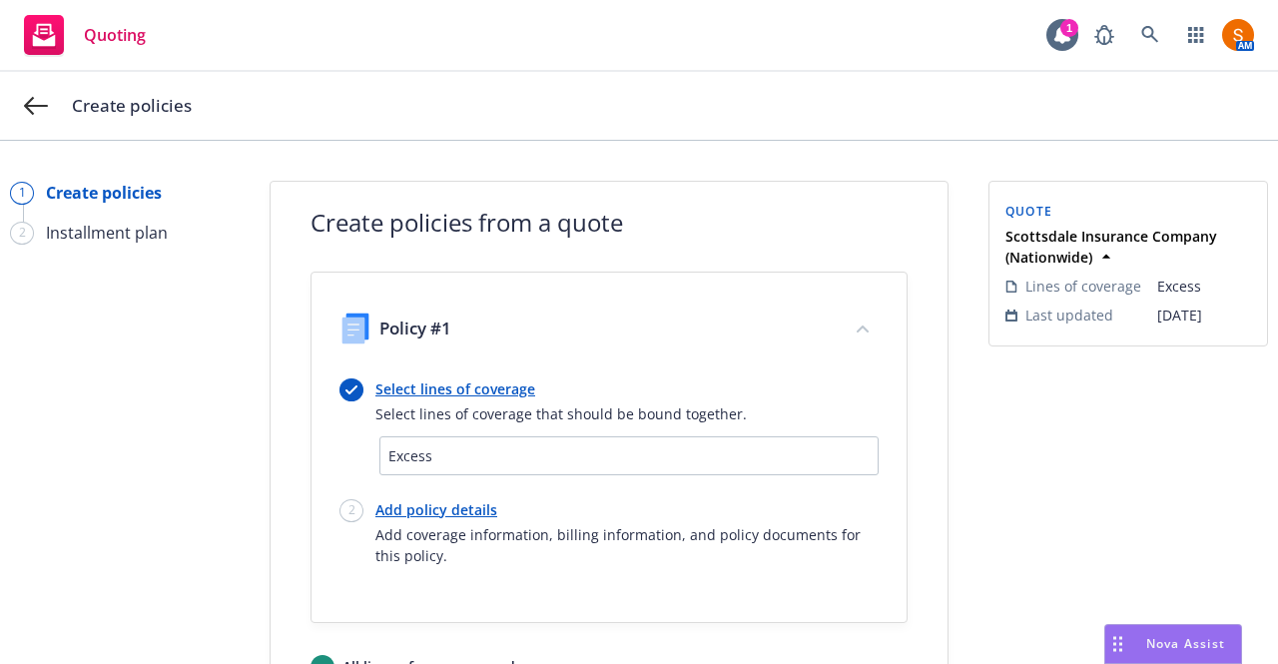
click at [448, 510] on link "Add policy details" at bounding box center [626, 509] width 503 height 21
select select "12"
select select "CA"
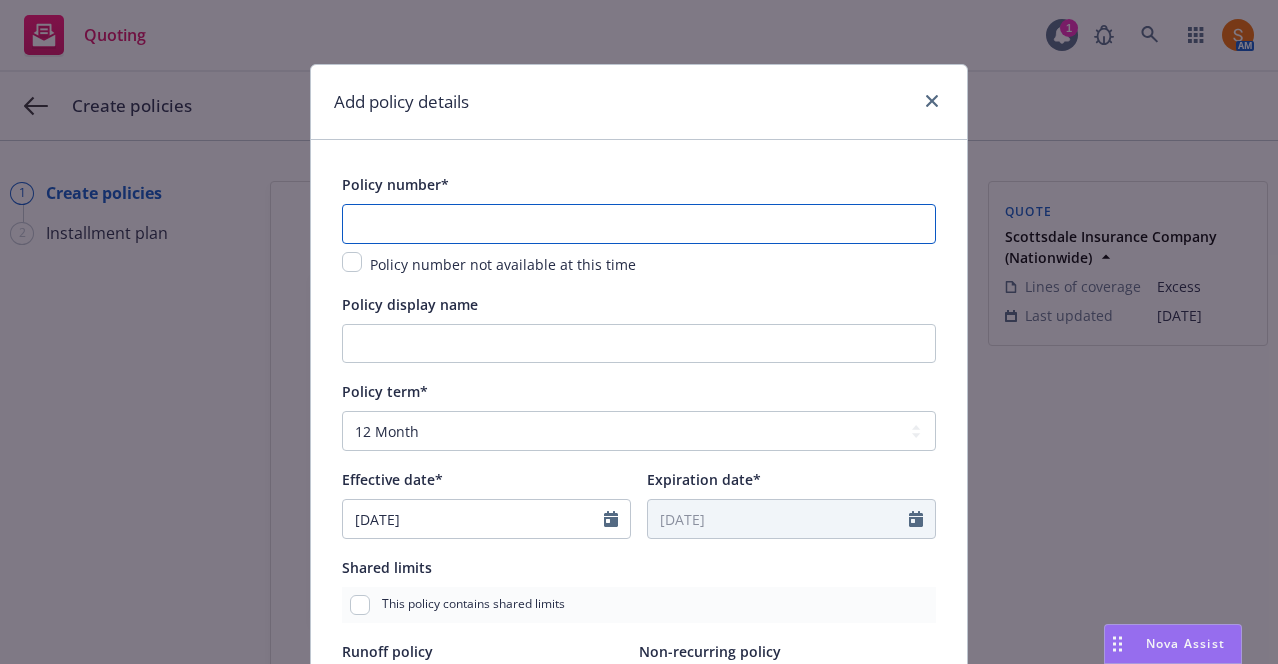
click at [389, 243] on input "text" at bounding box center [638, 224] width 593 height 40
paste input "CXS4060983"
type input "CXS4060983"
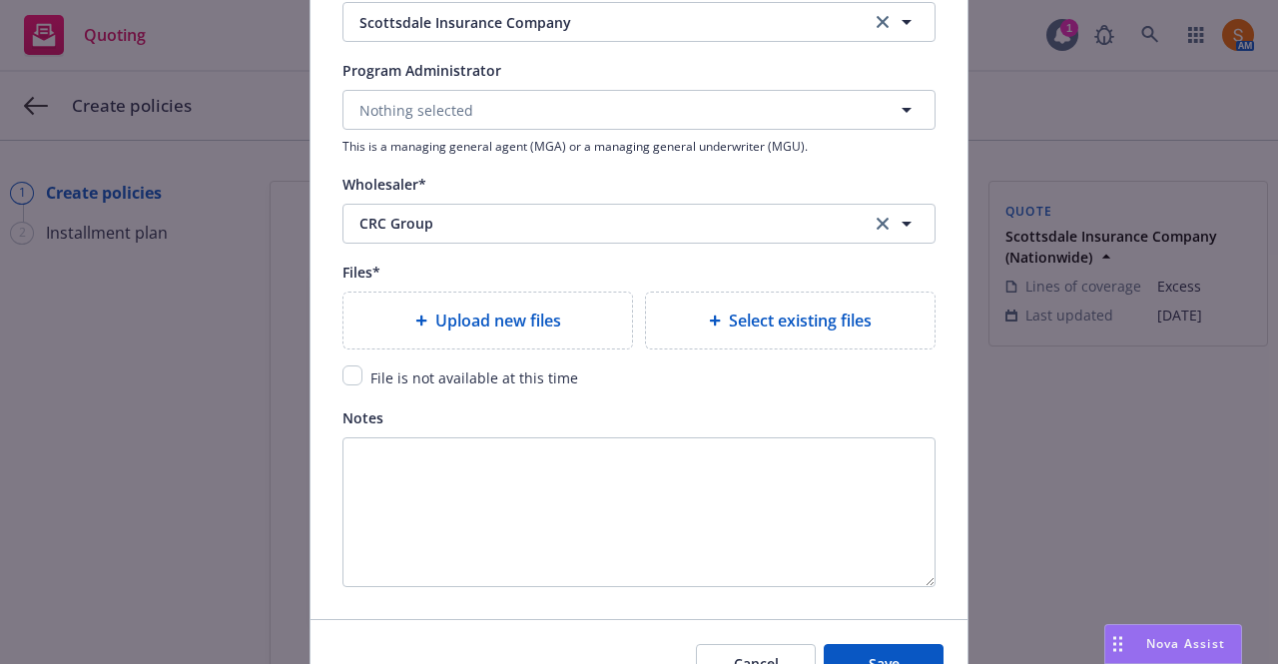
scroll to position [2224, 0]
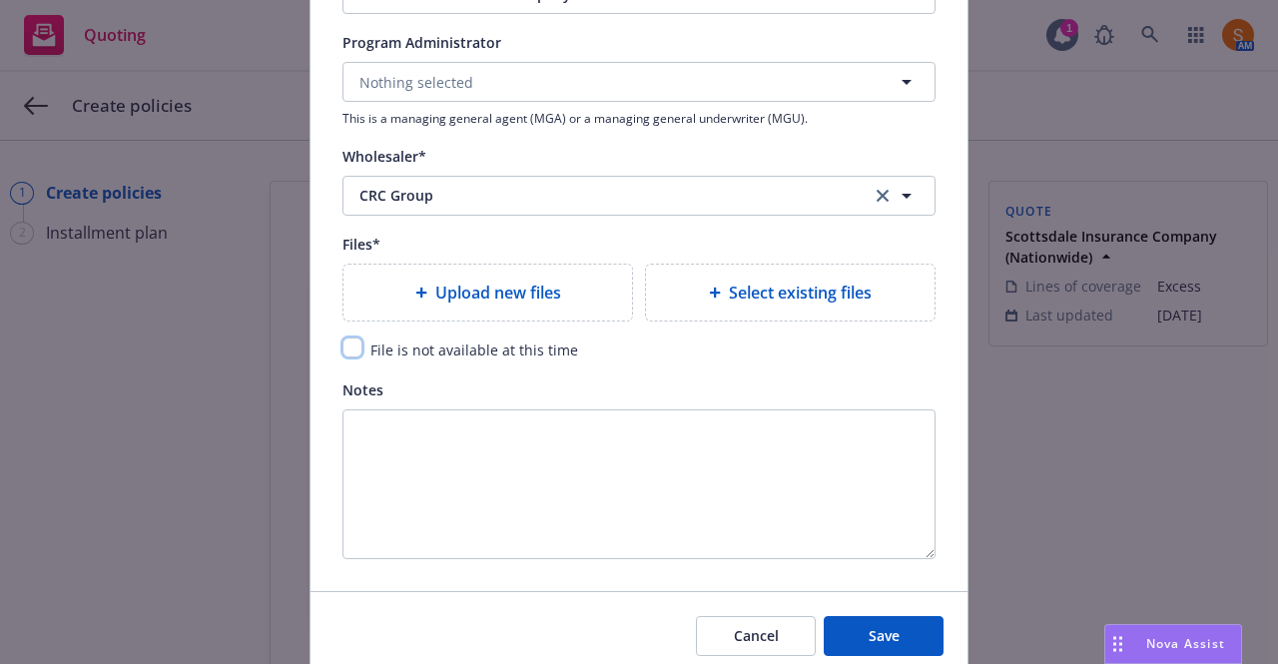
click at [347, 338] on input "checkbox" at bounding box center [352, 347] width 20 height 20
checkbox input "true"
click at [857, 641] on button "Save" at bounding box center [884, 636] width 120 height 40
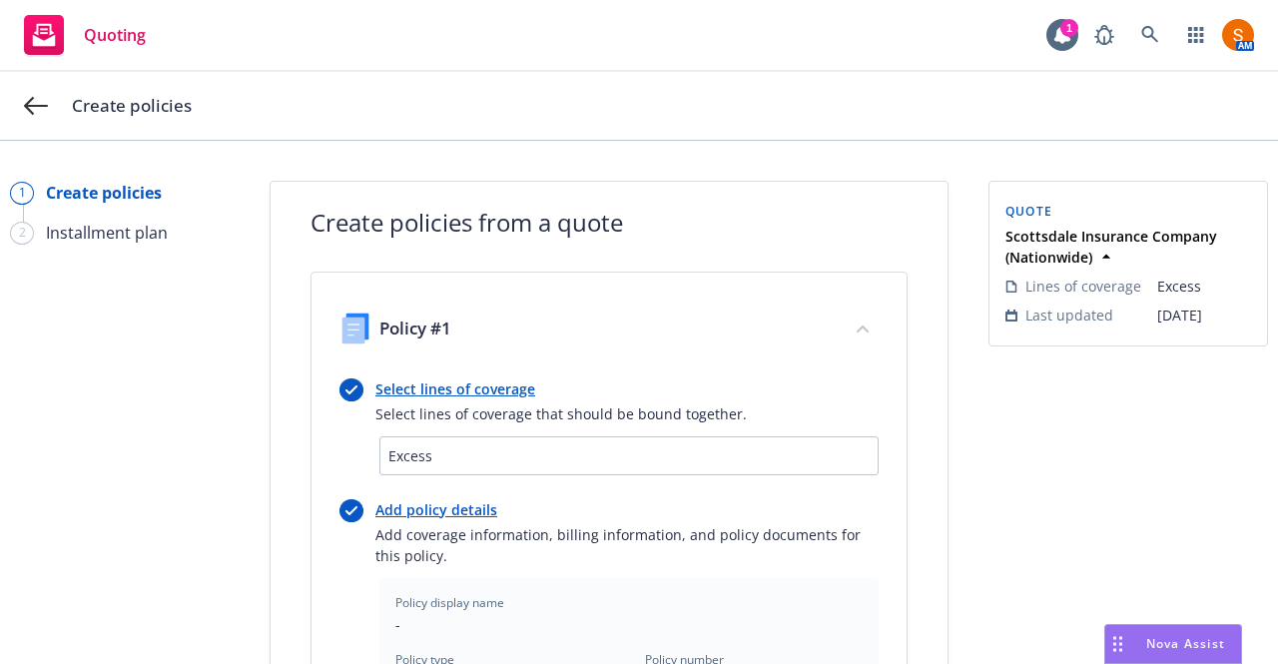
scroll to position [655, 0]
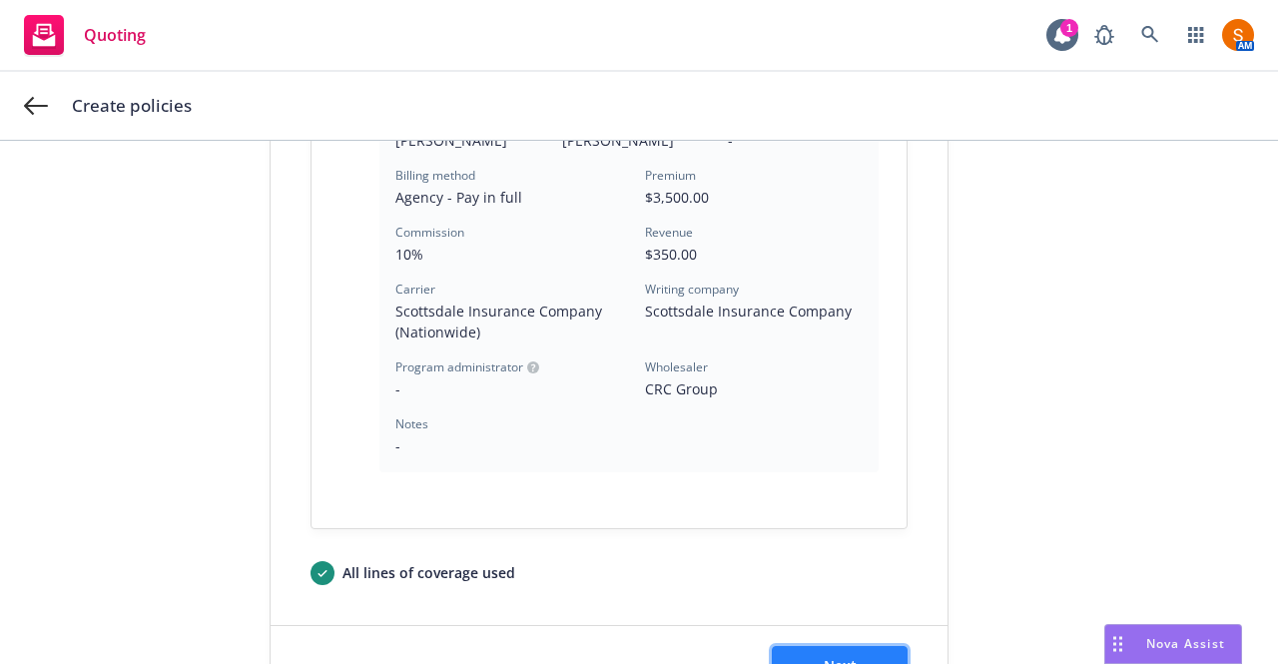
click at [840, 652] on button "Next" at bounding box center [840, 666] width 136 height 40
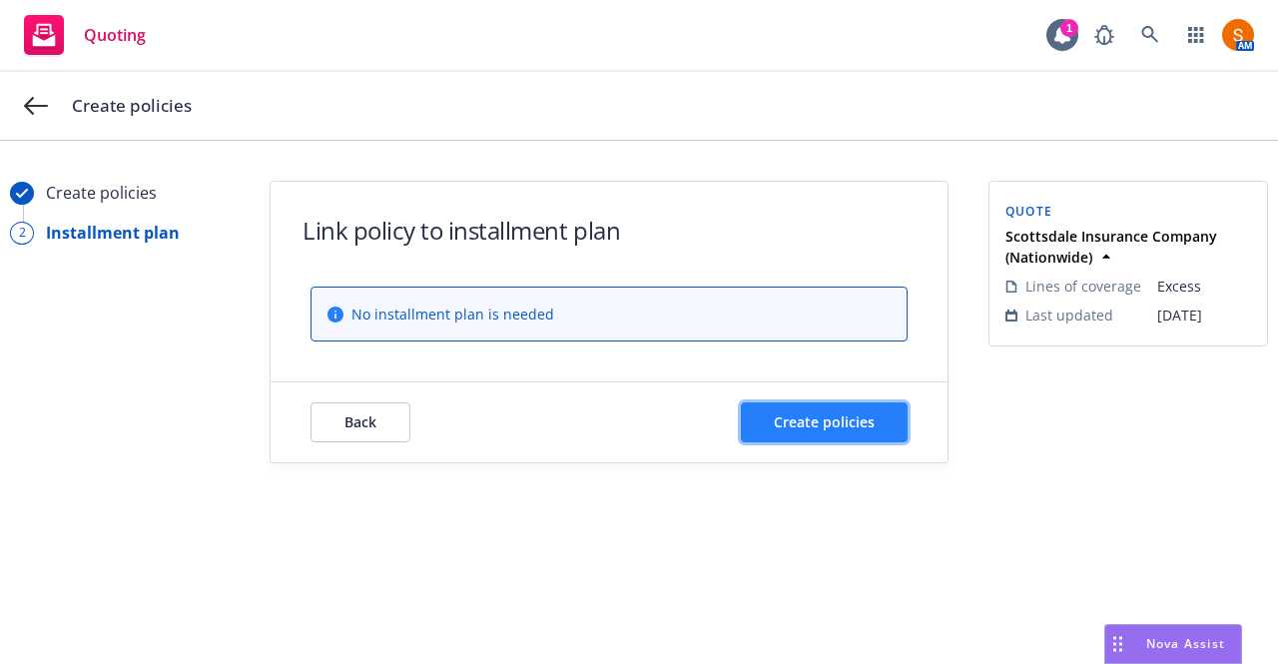
click at [831, 414] on span "Create policies" at bounding box center [824, 421] width 101 height 19
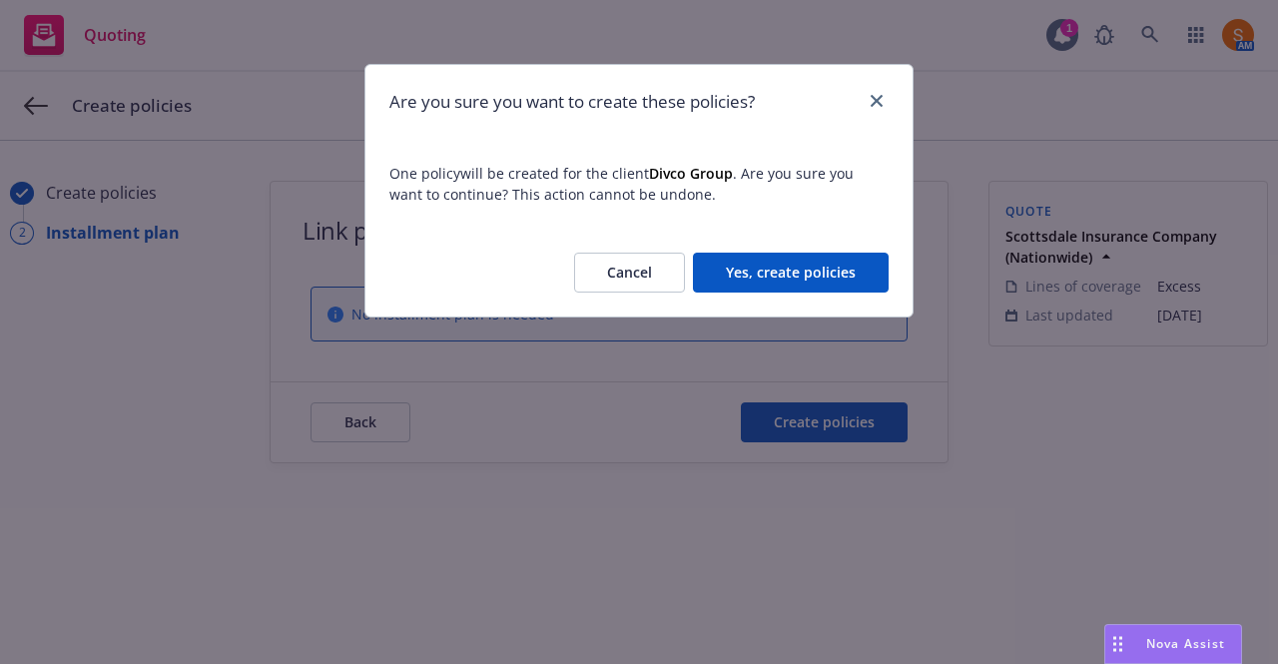
click at [825, 271] on button "Yes, create policies" at bounding box center [791, 273] width 196 height 40
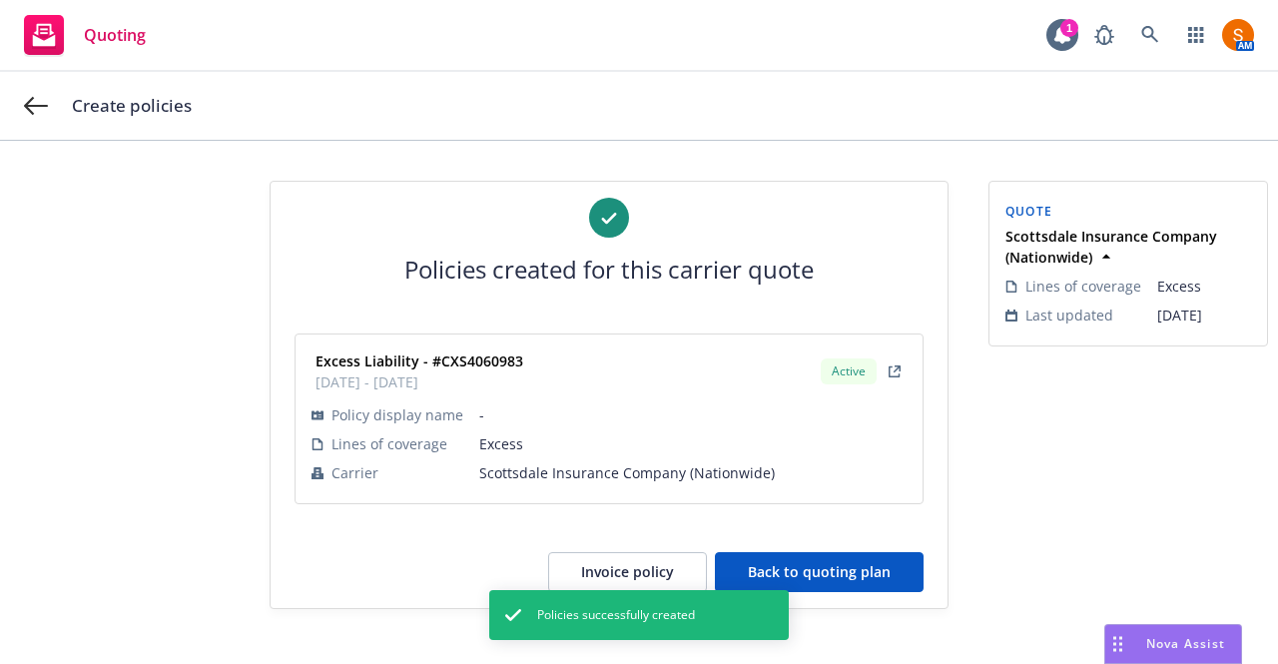
click at [880, 561] on button "Back to quoting plan" at bounding box center [819, 572] width 209 height 40
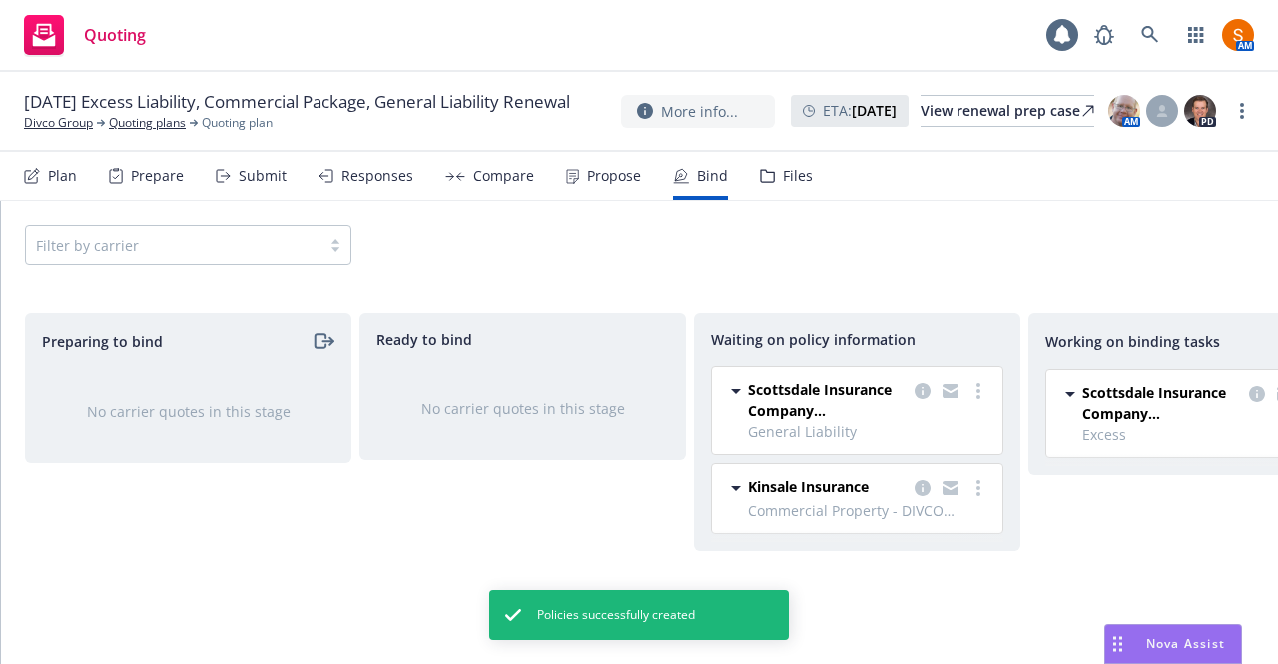
drag, startPoint x: 688, startPoint y: 418, endPoint x: 1093, endPoint y: 253, distance: 437.9
click at [1093, 253] on div "Filter by carrier" at bounding box center [639, 245] width 1229 height 40
click at [982, 388] on link "more" at bounding box center [978, 391] width 24 height 24
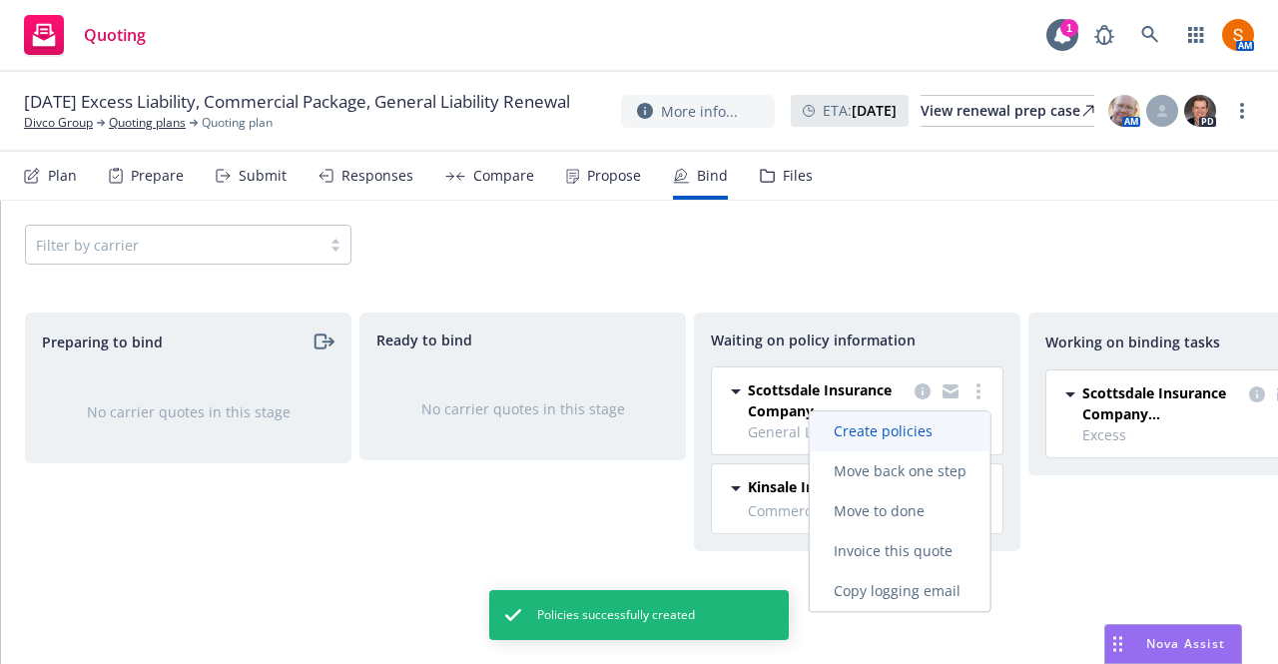
click at [903, 441] on link "Create policies" at bounding box center [900, 431] width 181 height 40
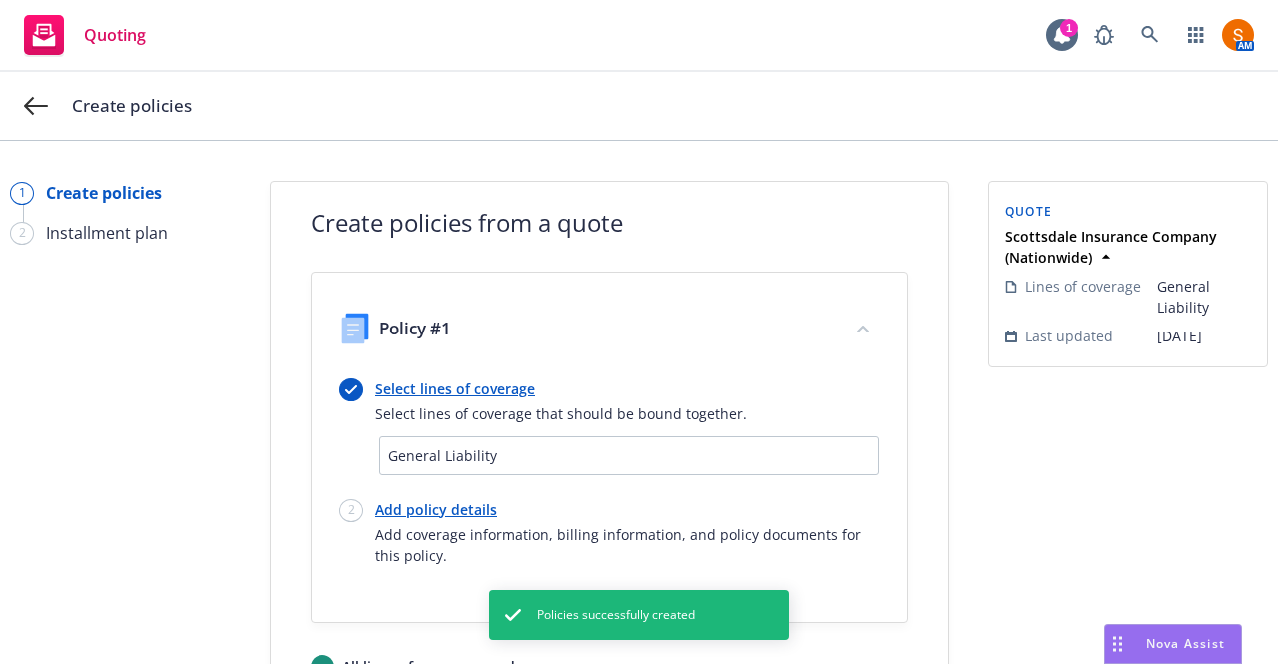
scroll to position [117, 0]
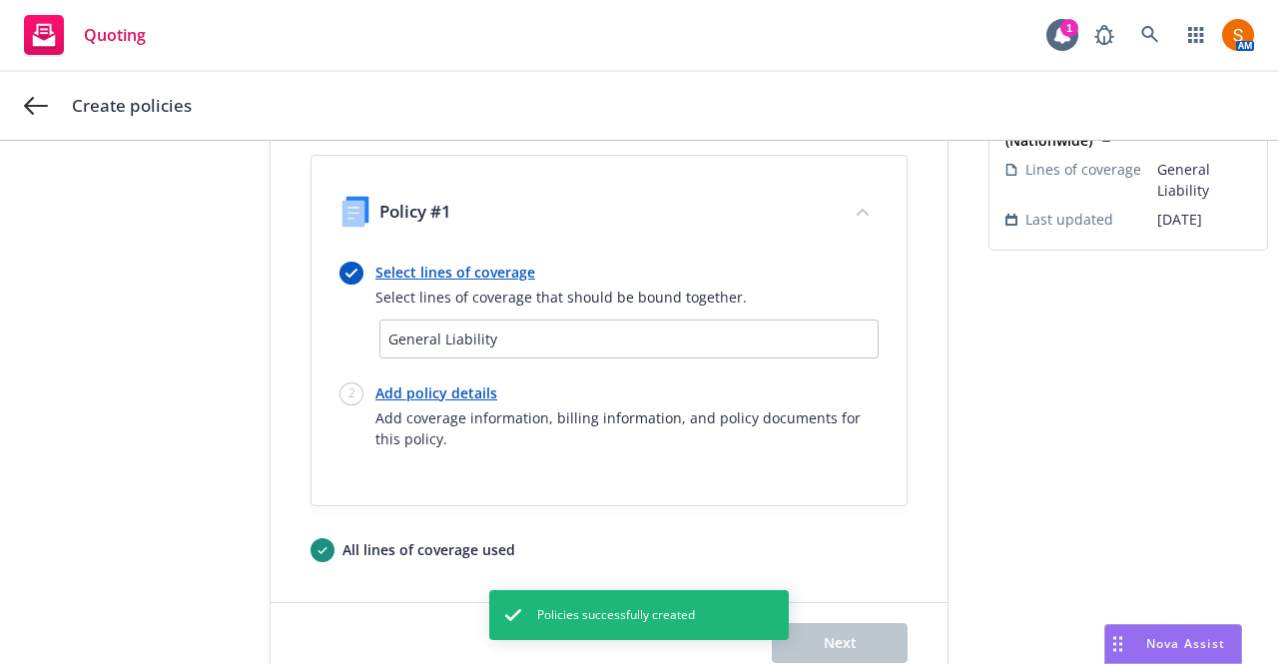
click at [457, 390] on link "Add policy details" at bounding box center [626, 392] width 503 height 21
select select "12"
select select "CA"
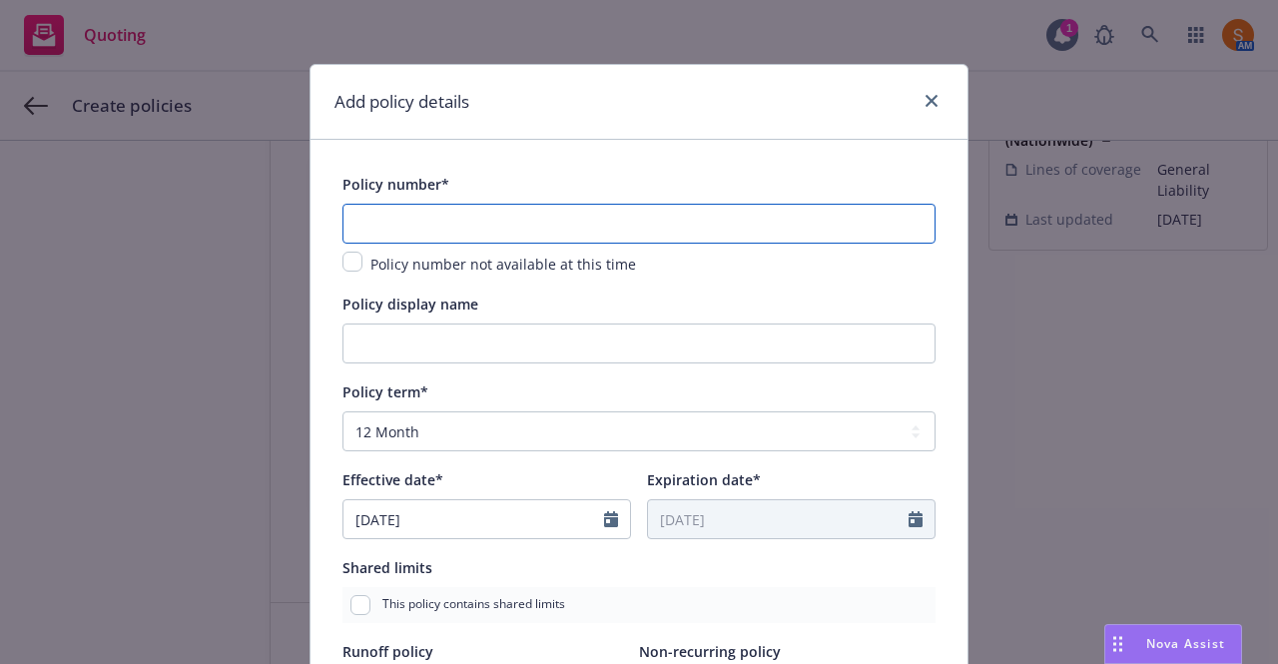
paste input "CPS8268858"
click at [411, 228] on input "text" at bounding box center [638, 224] width 593 height 40
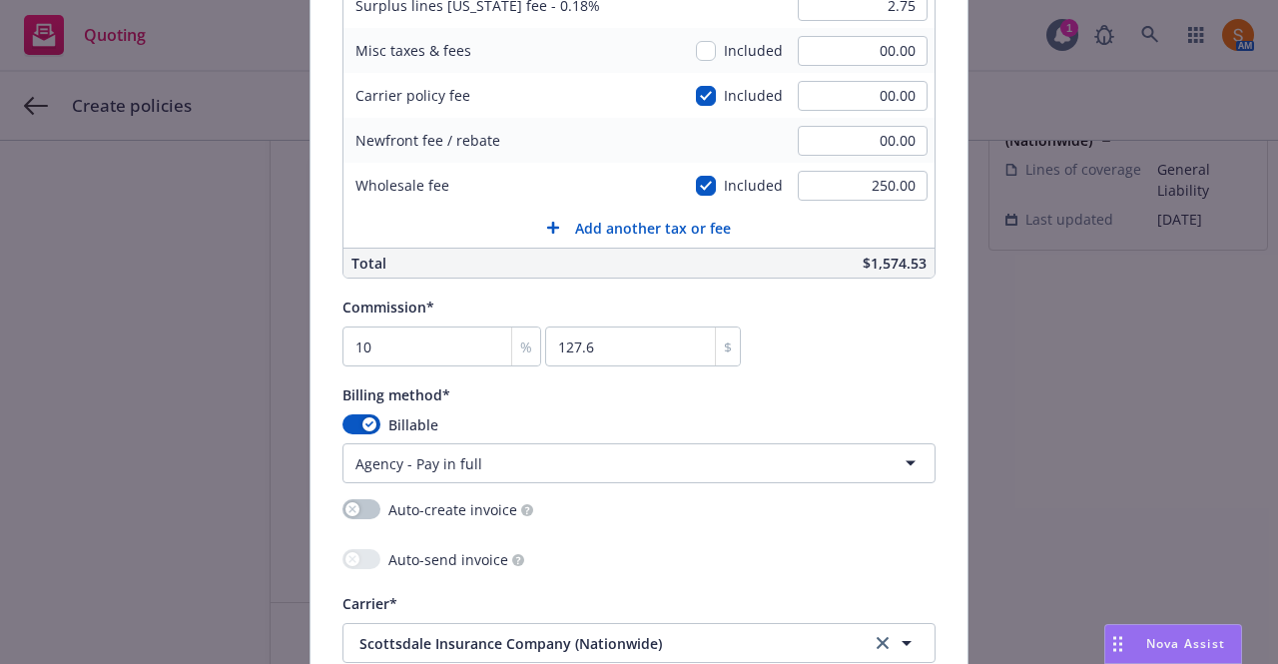
scroll to position [1569, 0]
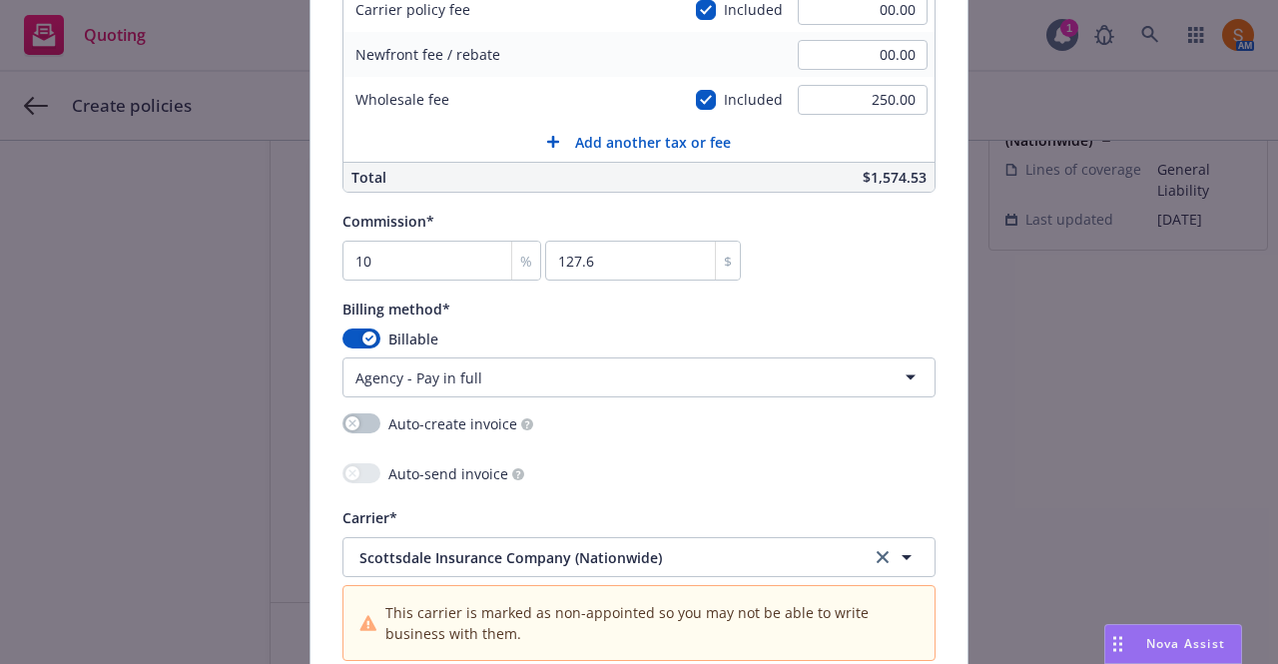
type input "CPS8268858"
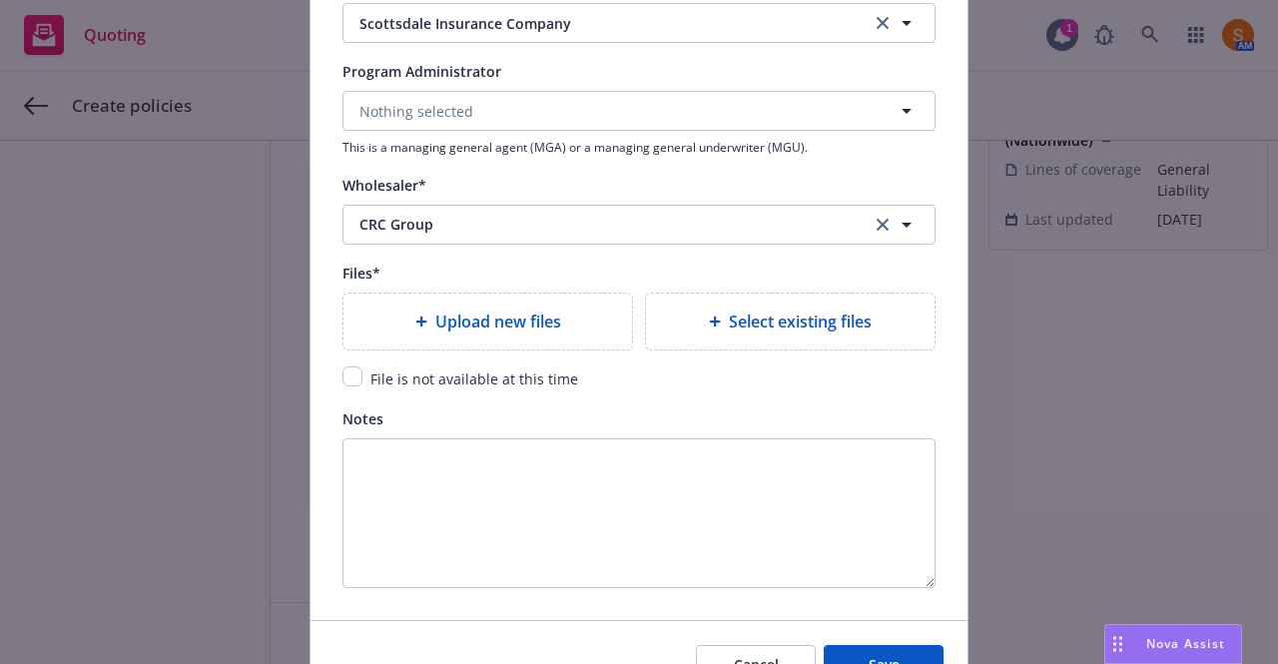
scroll to position [2380, 0]
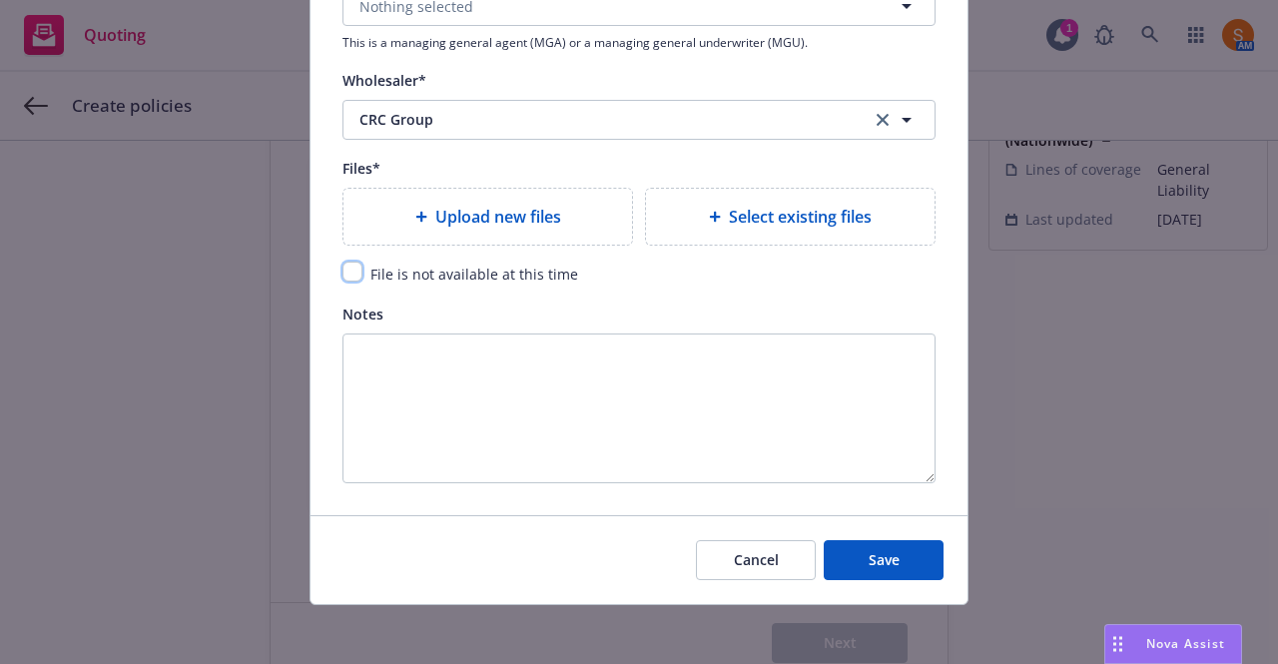
click at [349, 262] on input "checkbox" at bounding box center [352, 272] width 20 height 20
checkbox input "true"
click at [869, 563] on span "Save" at bounding box center [884, 559] width 31 height 19
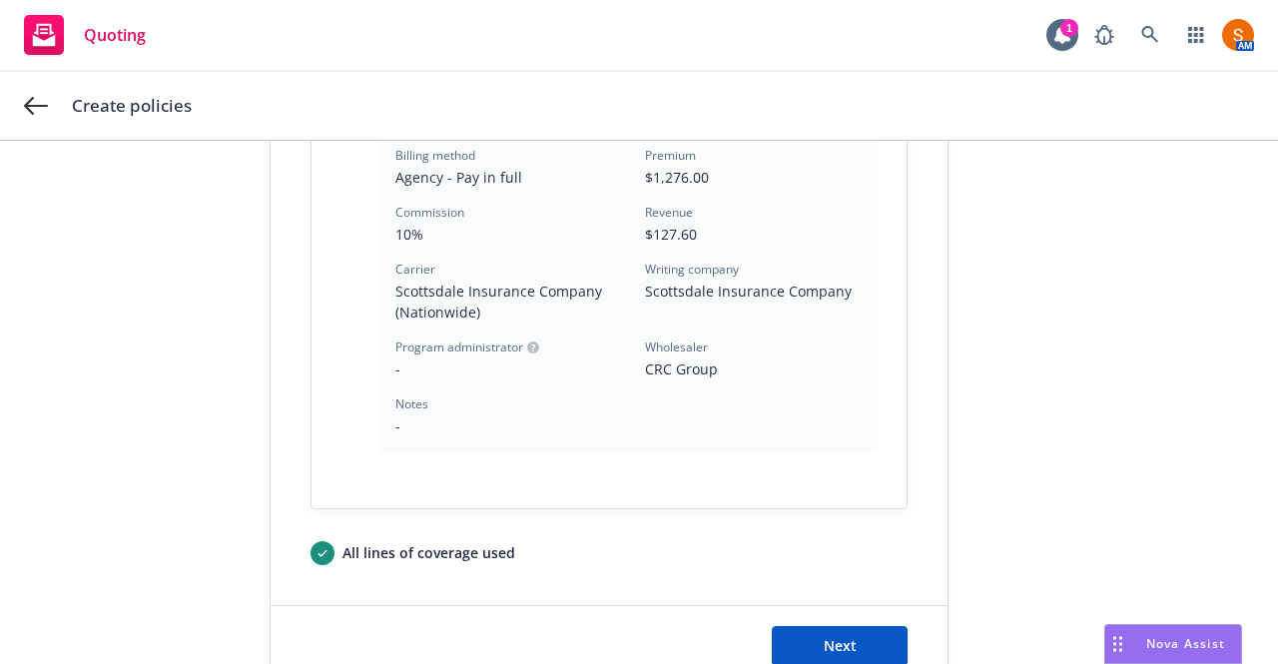
scroll to position [734, 0]
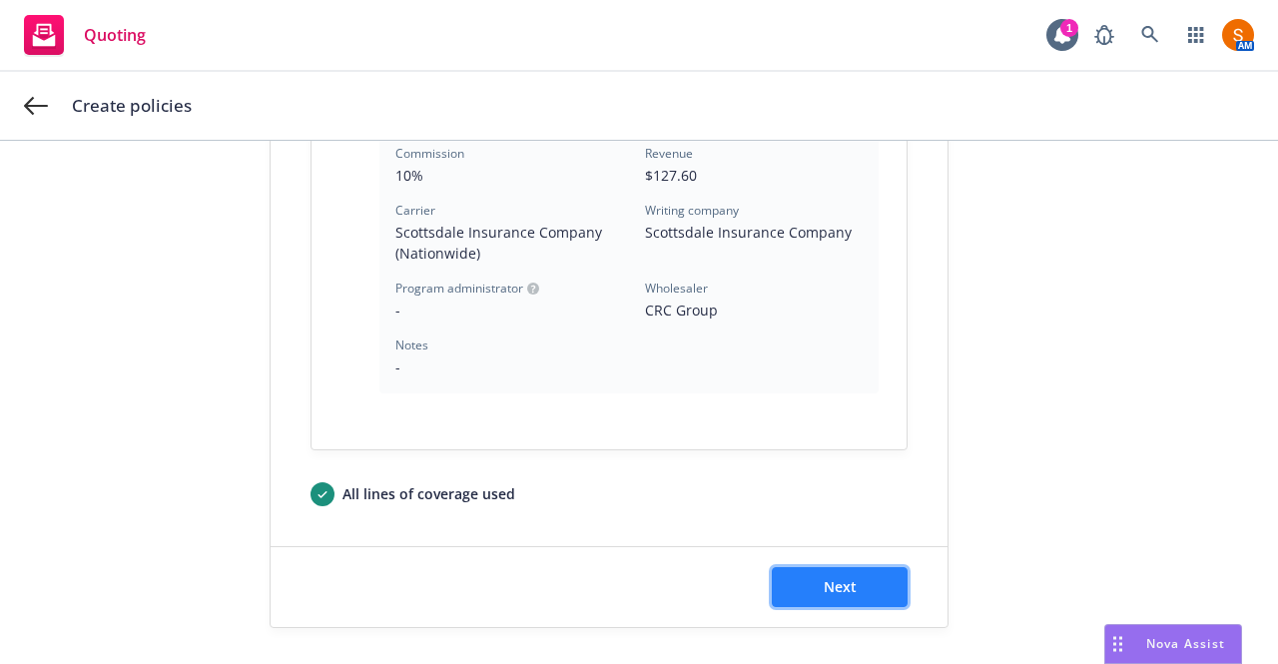
click at [802, 575] on button "Next" at bounding box center [840, 587] width 136 height 40
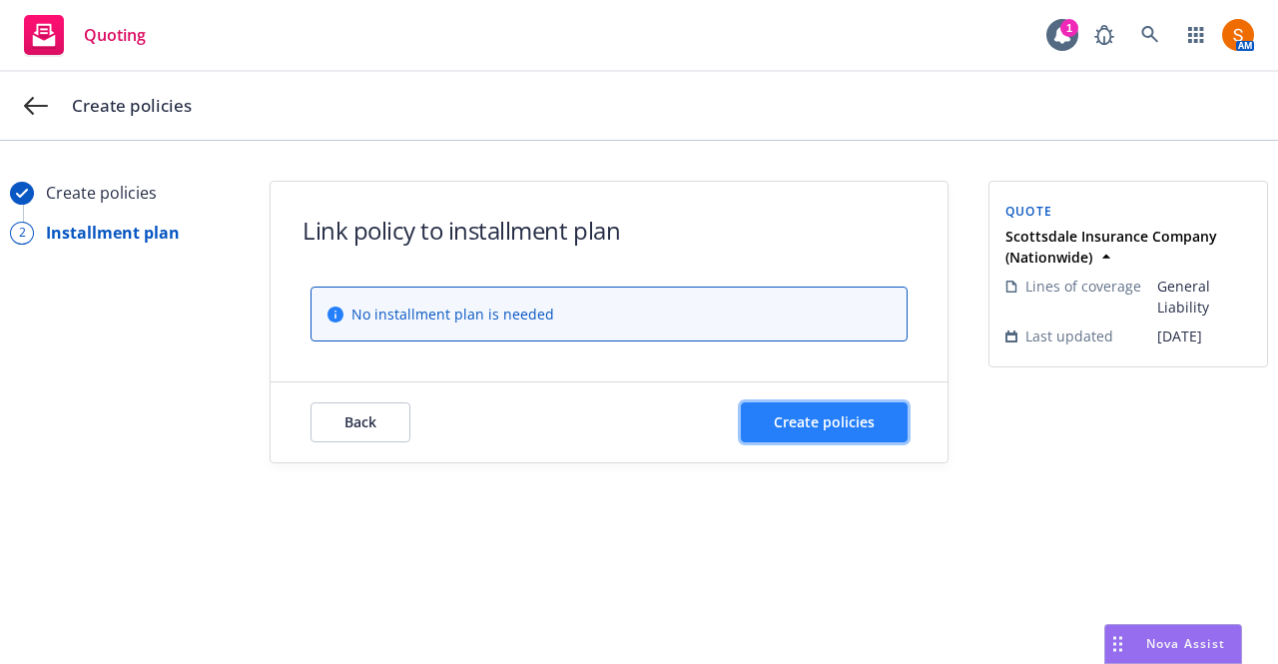
click at [846, 416] on span "Create policies" at bounding box center [824, 421] width 101 height 19
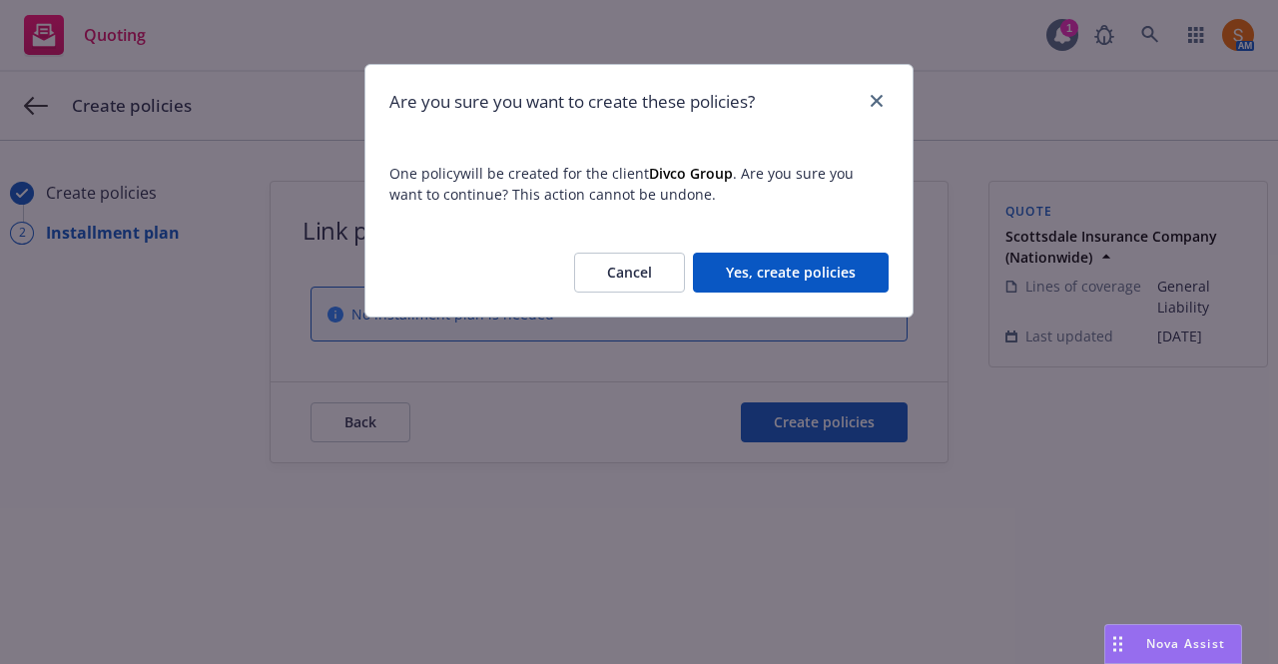
click at [821, 261] on button "Yes, create policies" at bounding box center [791, 273] width 196 height 40
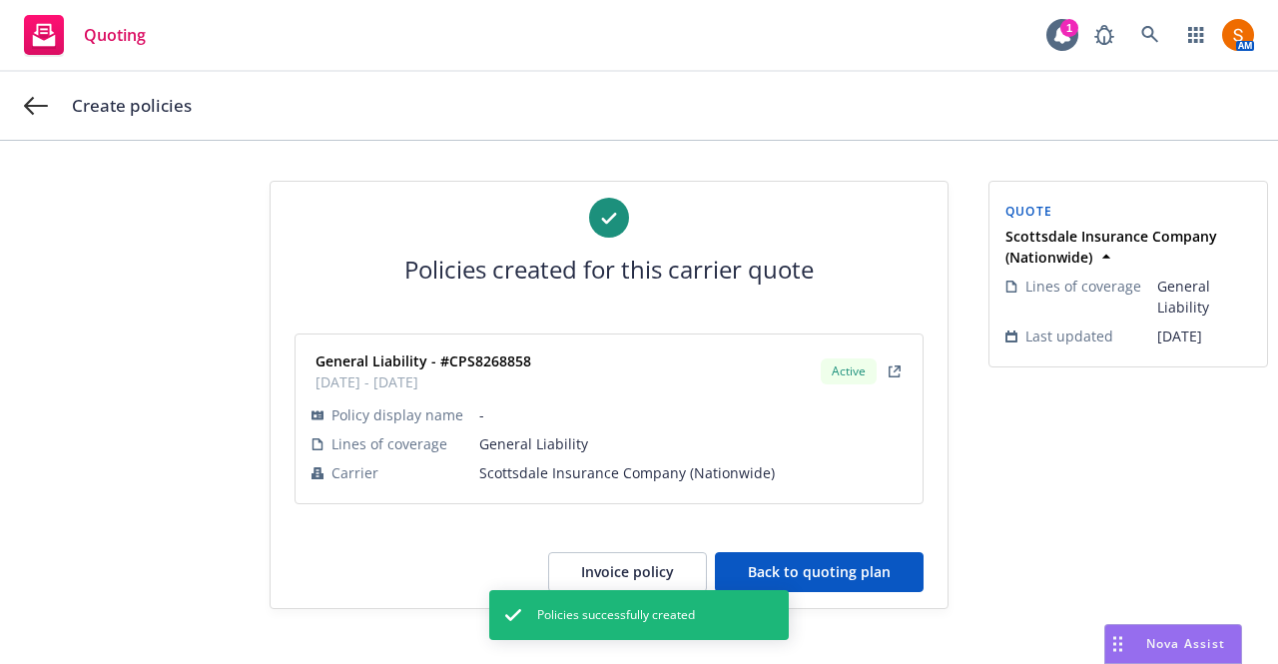
click at [843, 583] on button "Back to quoting plan" at bounding box center [819, 572] width 209 height 40
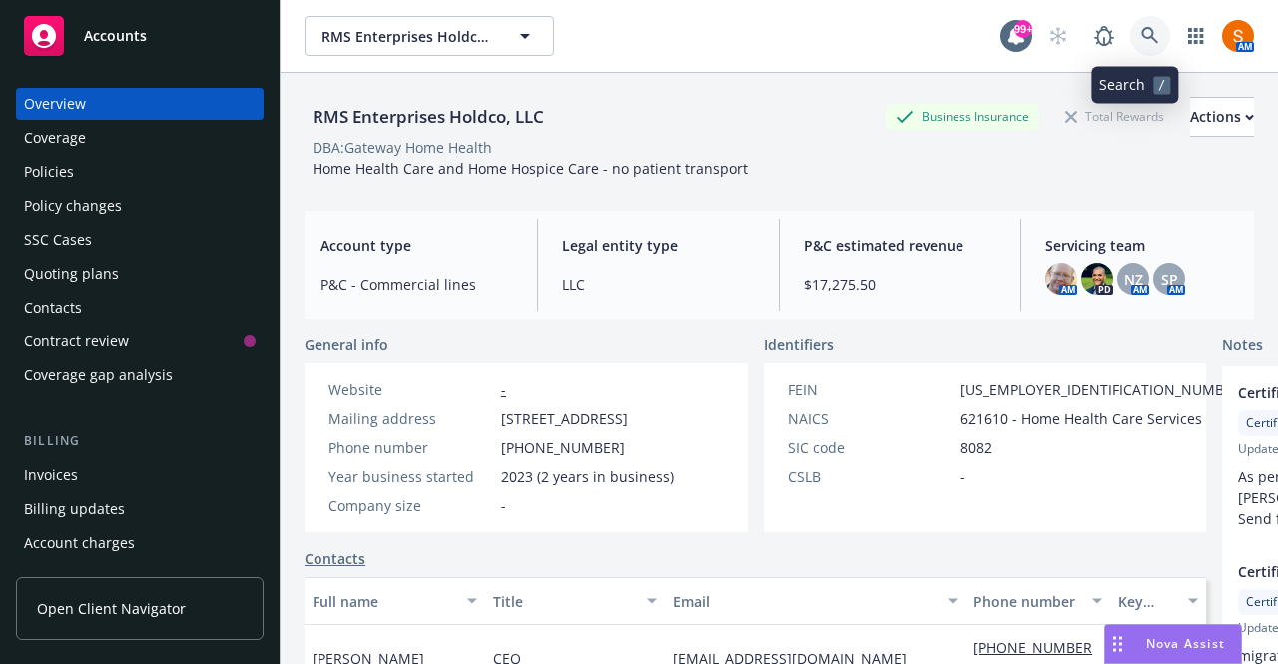
click at [1134, 25] on link at bounding box center [1150, 36] width 40 height 40
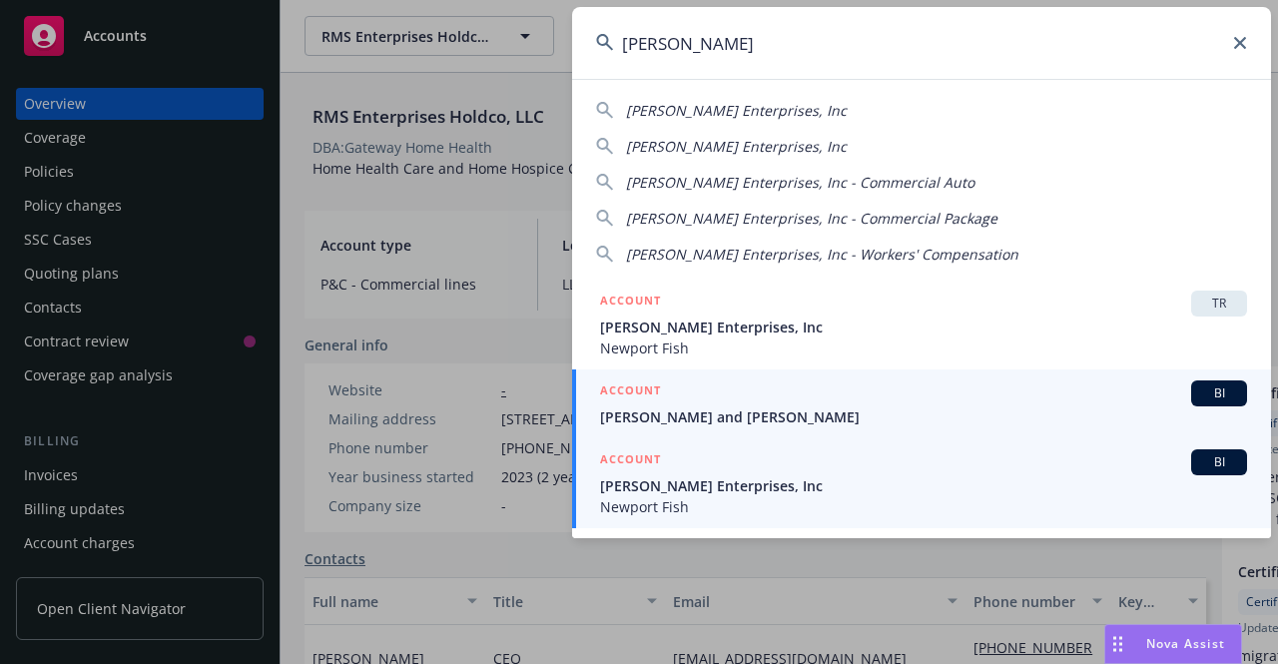
type input "[PERSON_NAME]"
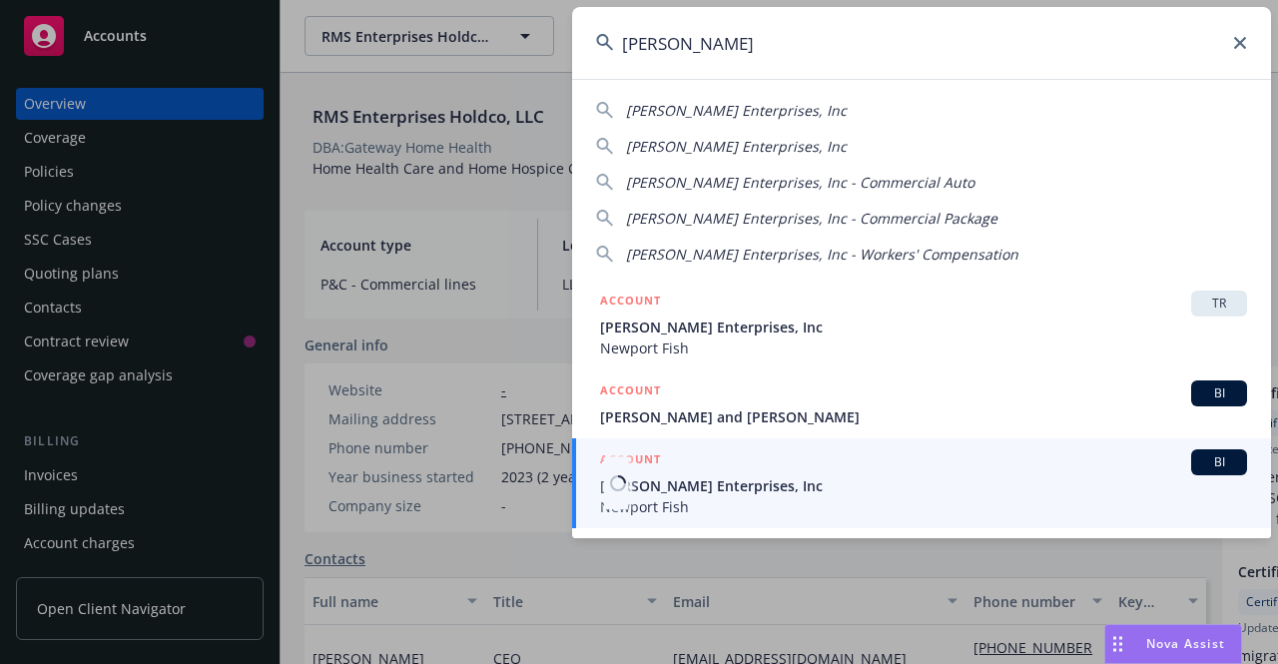
click at [745, 502] on span "Newport Fish" at bounding box center [923, 506] width 647 height 21
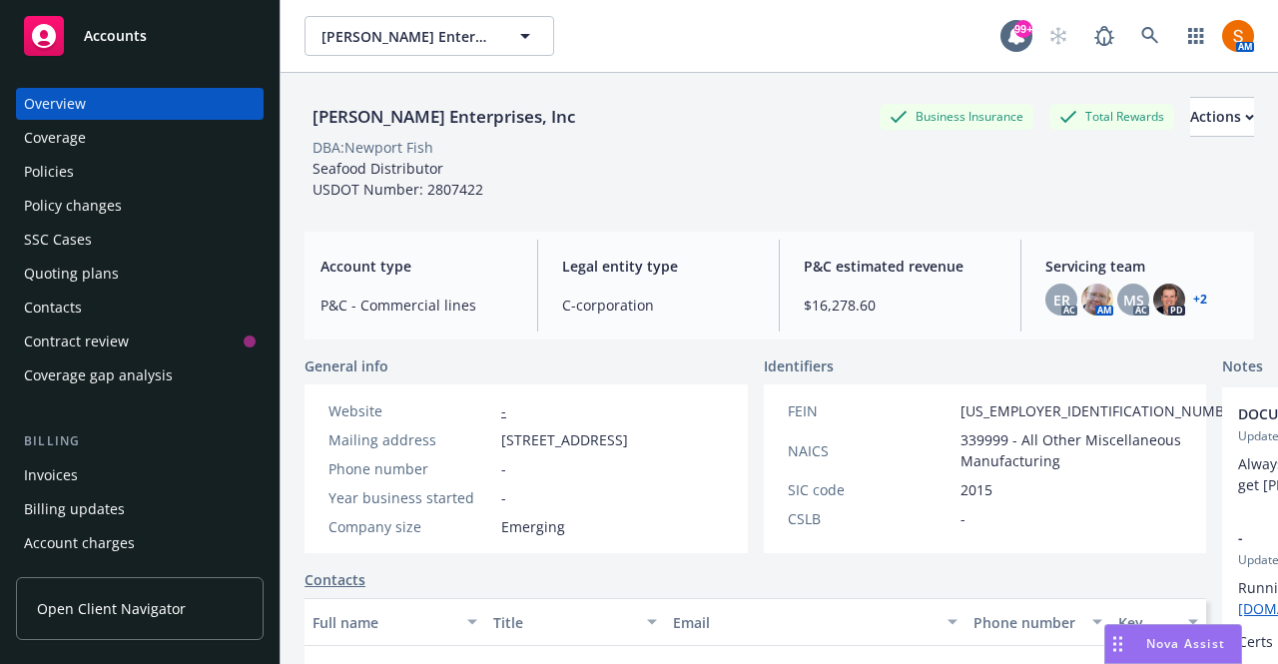
click at [93, 473] on div "Invoices" at bounding box center [140, 475] width 232 height 32
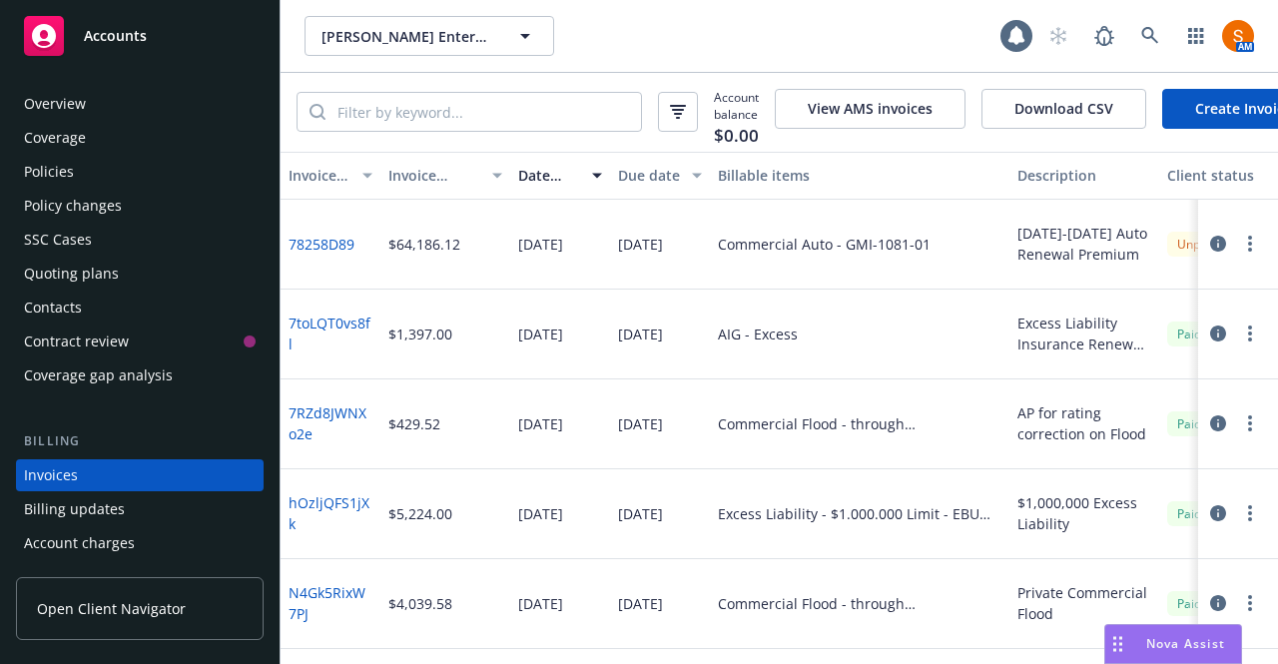
click at [143, 488] on div "Overview Coverage Policies Policy changes SSC Cases Quoting plans Contacts Cont…" at bounding box center [140, 643] width 248 height 1110
click at [80, 161] on div "Policies" at bounding box center [140, 172] width 232 height 32
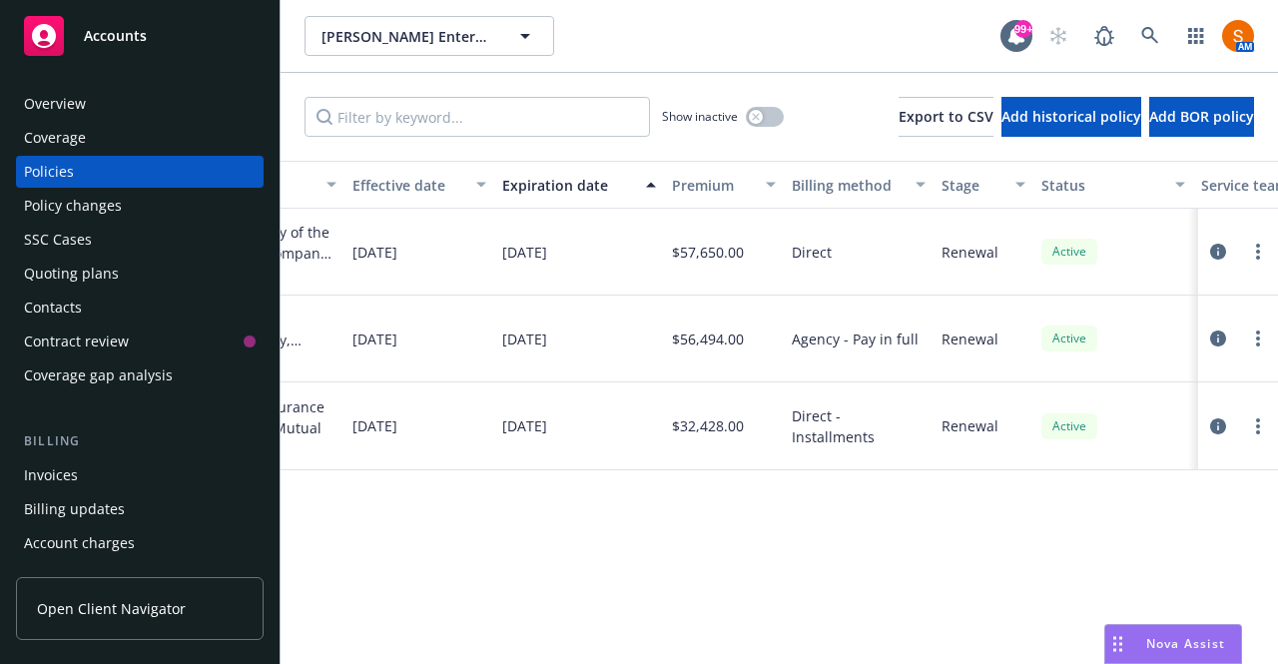
scroll to position [0, 735]
click at [746, 120] on button "button" at bounding box center [765, 117] width 38 height 20
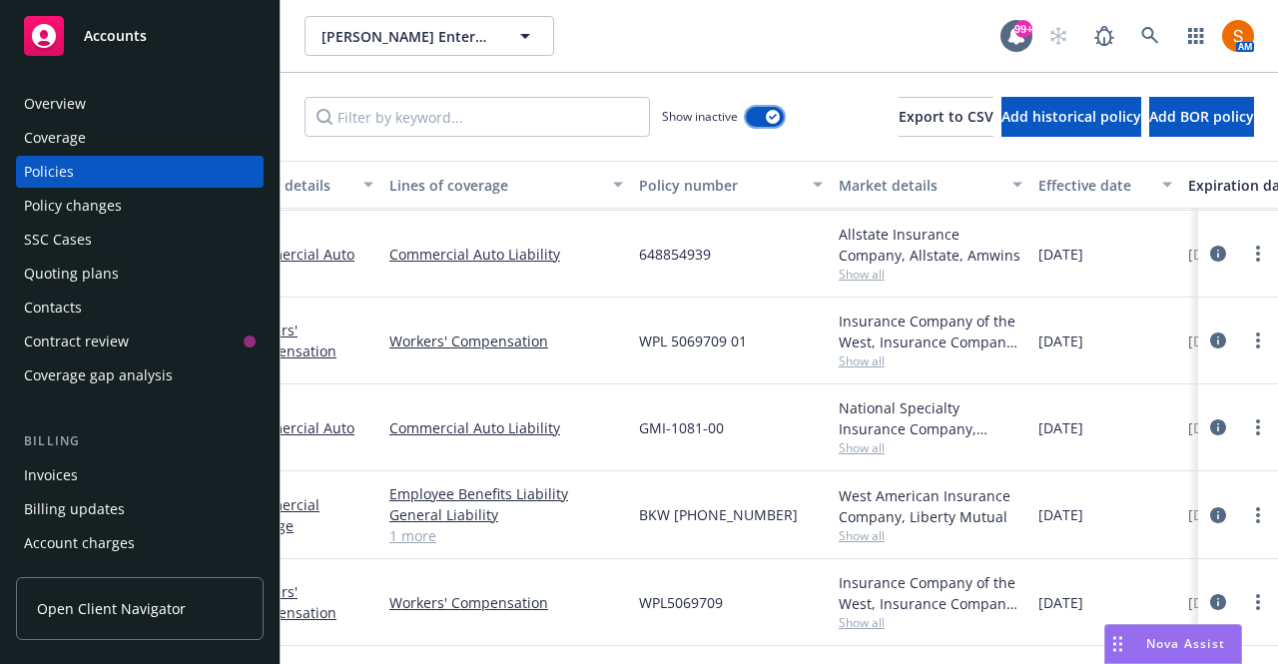
scroll to position [1923, 0]
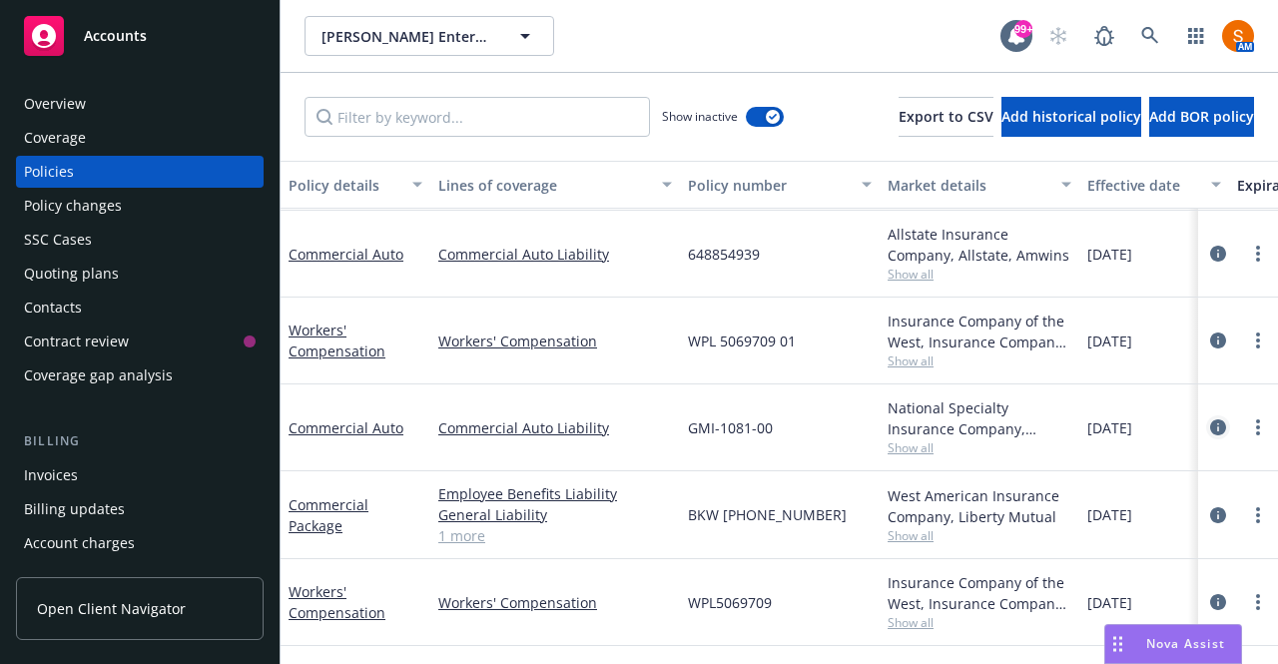
click at [1210, 424] on icon "circleInformation" at bounding box center [1218, 427] width 16 height 16
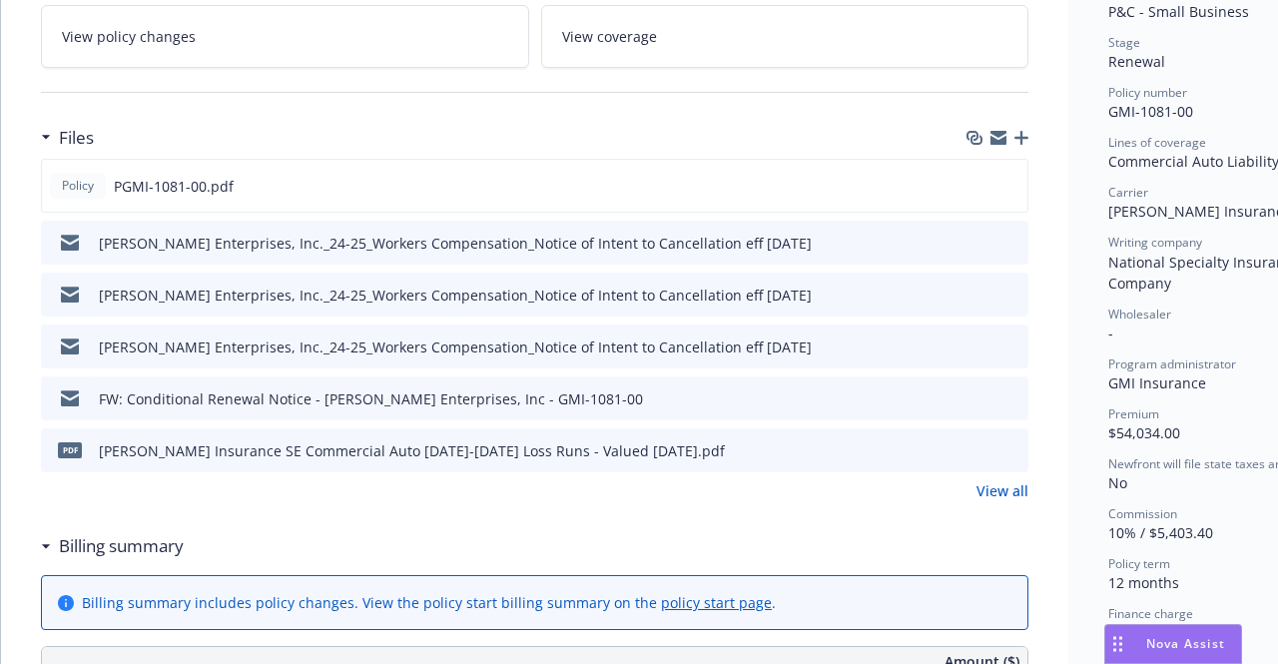
scroll to position [437, 0]
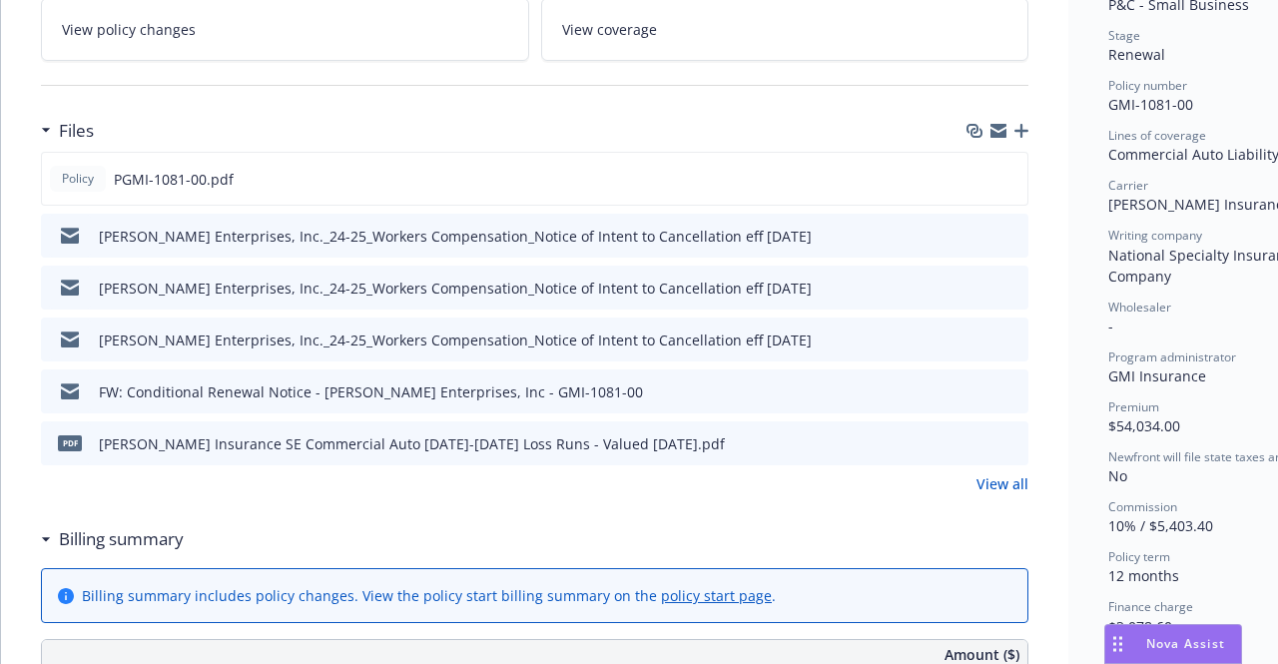
click at [994, 478] on link "View all" at bounding box center [1002, 483] width 52 height 21
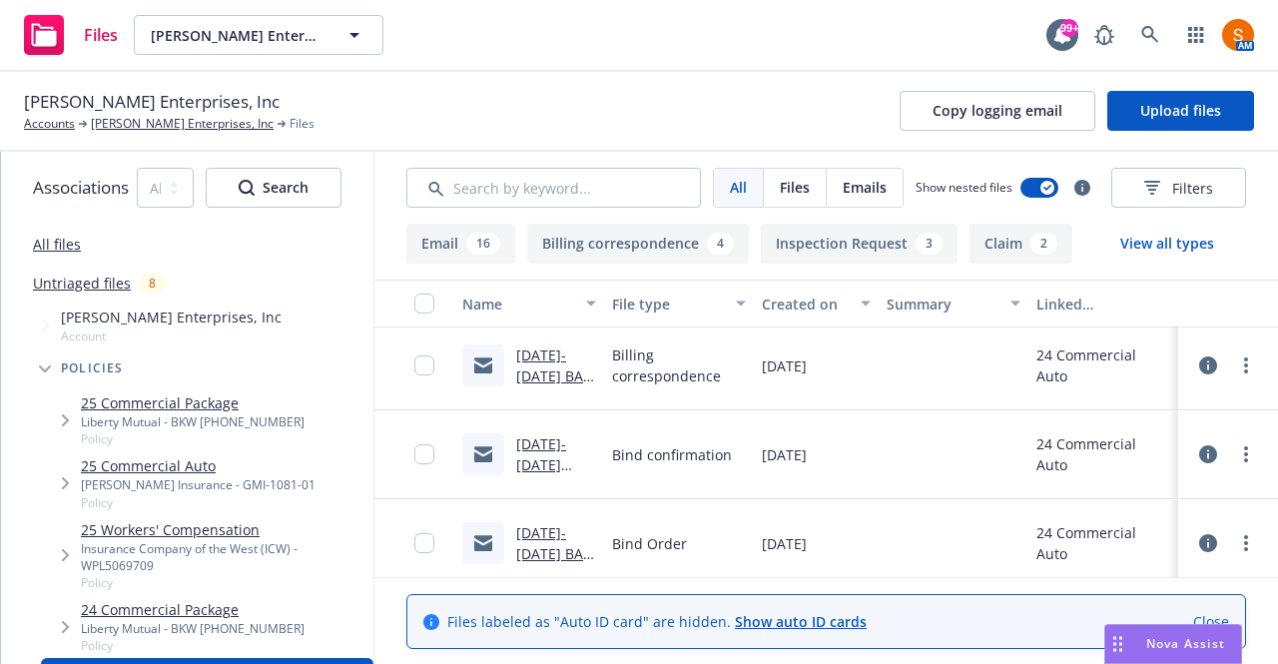
scroll to position [2558, 0]
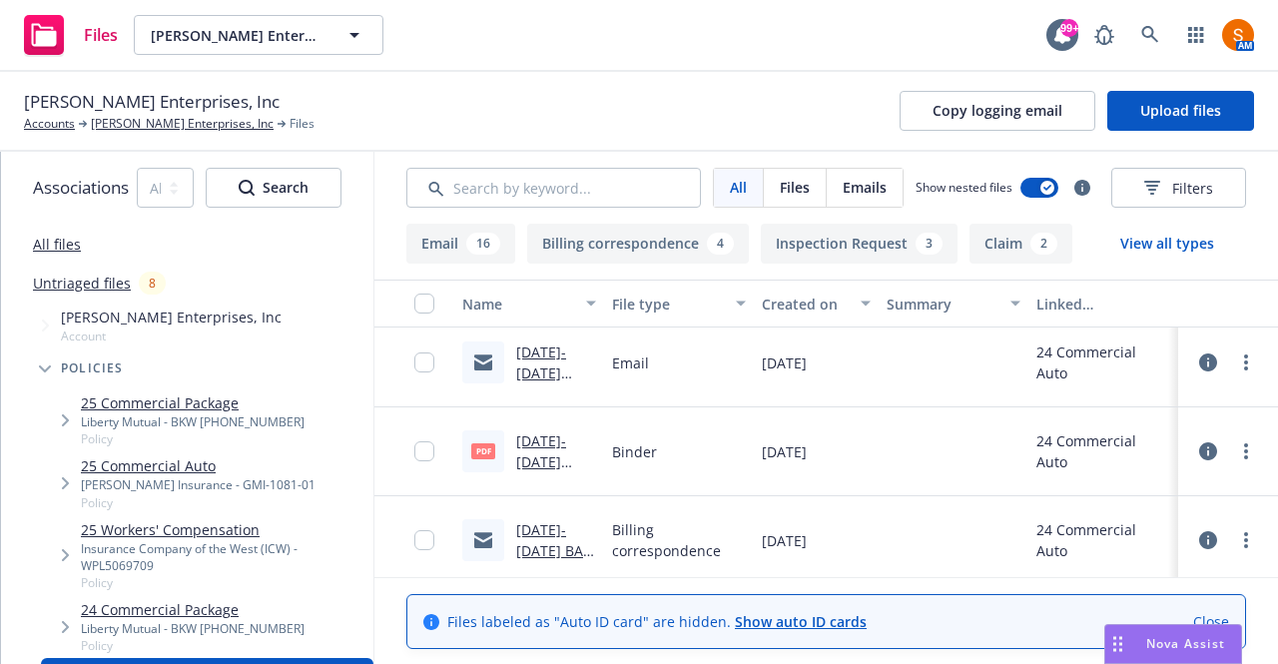
click at [547, 527] on link "[DATE]-[DATE] BA email to [PERSON_NAME] inquiring if the client will need to fi…" at bounding box center [555, 624] width 78 height 208
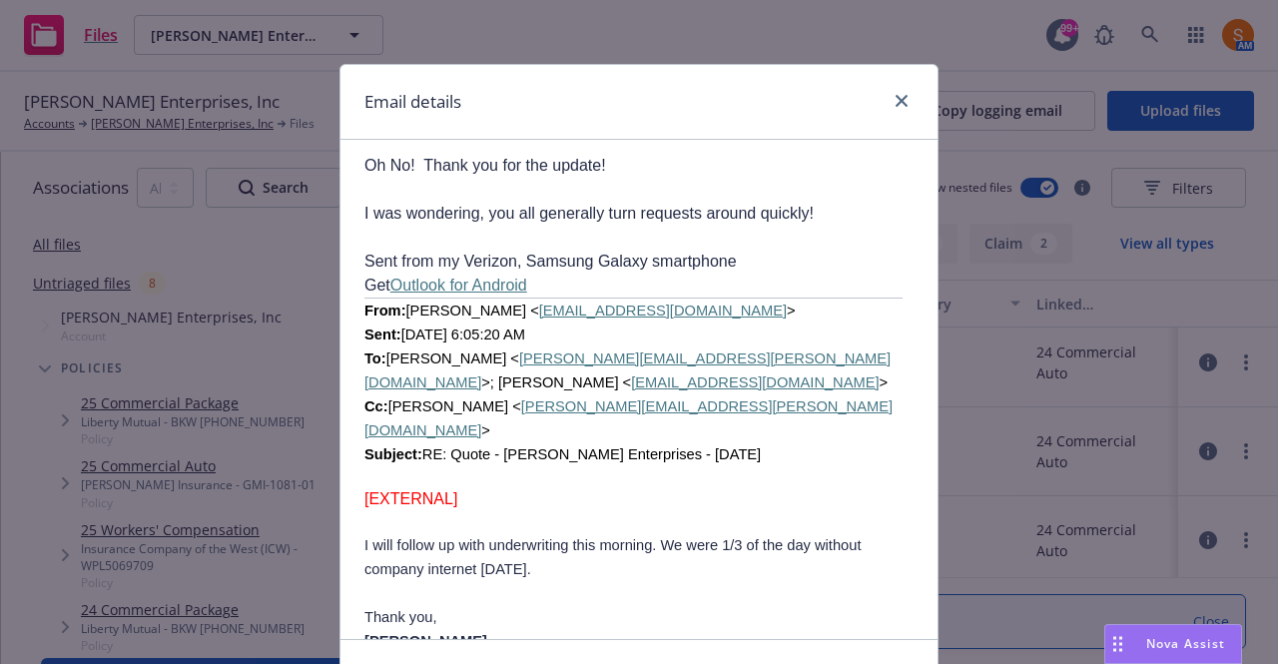
scroll to position [4666, 0]
click at [887, 111] on div at bounding box center [897, 102] width 32 height 26
click at [895, 103] on icon "close" at bounding box center [901, 101] width 12 height 12
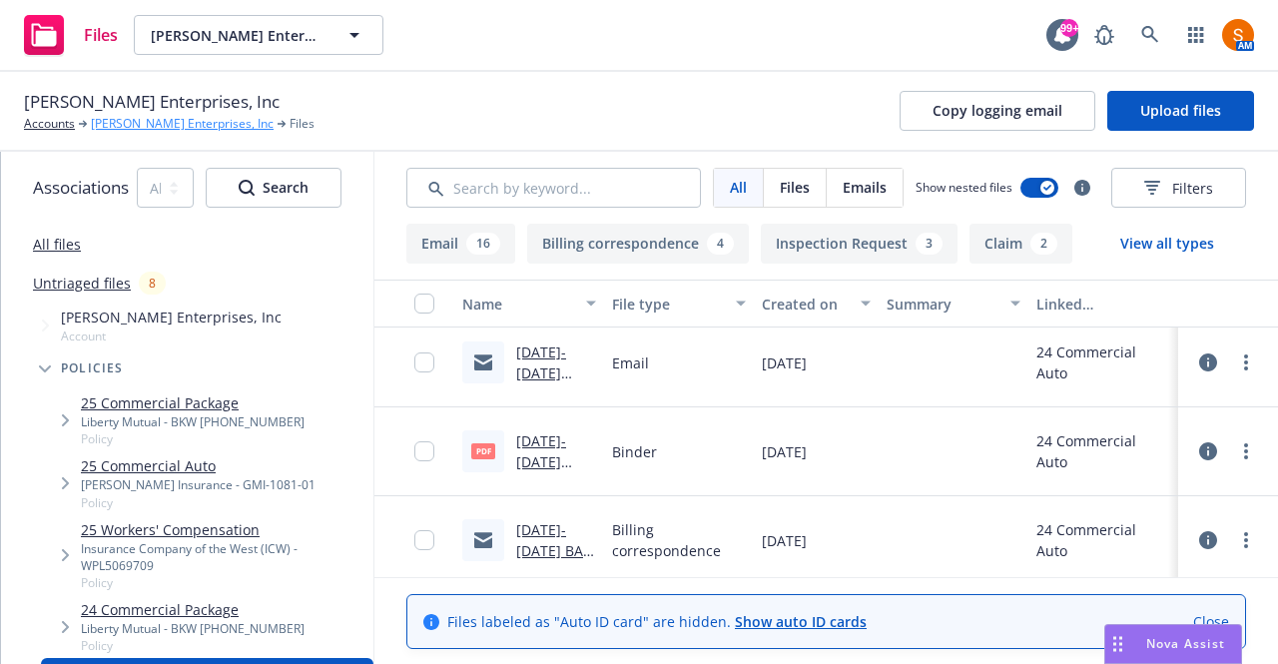
click at [126, 123] on link "[PERSON_NAME] Enterprises, Inc" at bounding box center [182, 124] width 183 height 18
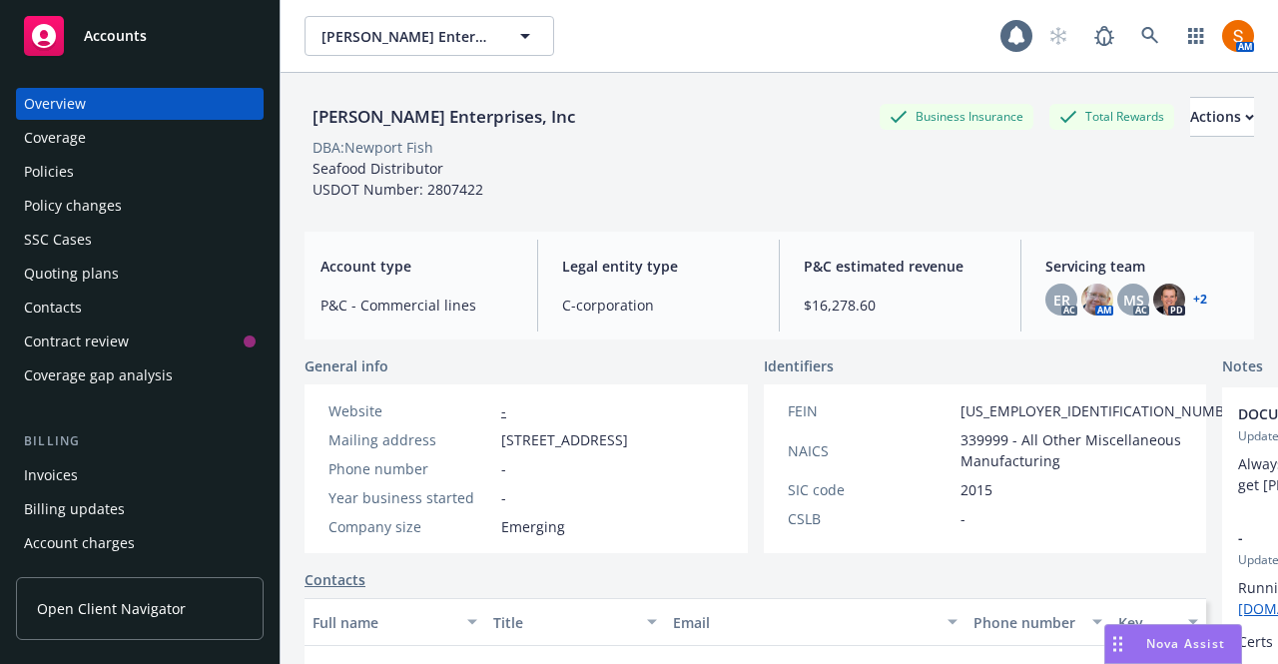
click at [63, 181] on div "Policies" at bounding box center [49, 172] width 50 height 32
